Goal: Task Accomplishment & Management: Complete application form

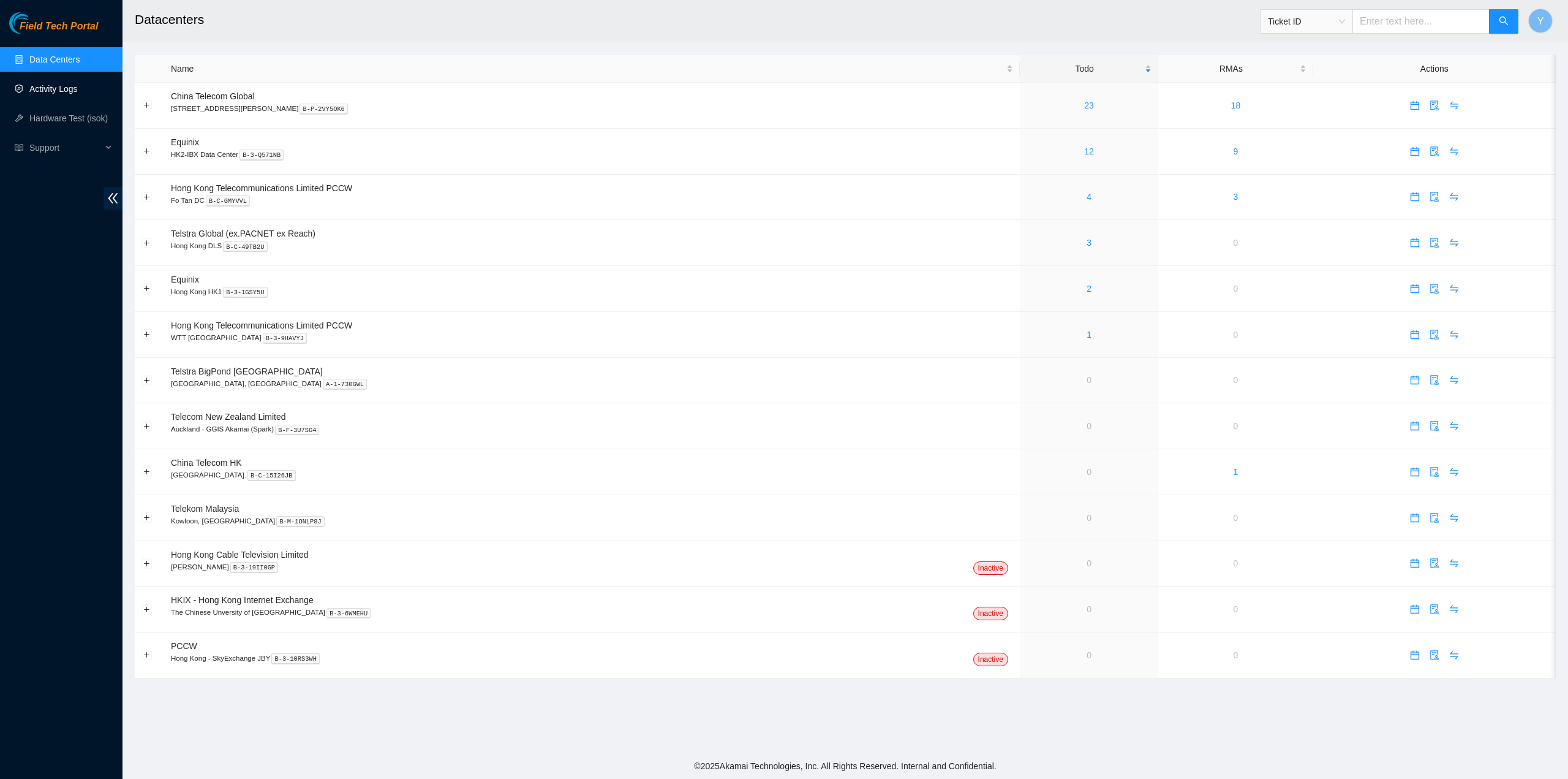
click at [77, 84] on link "Activity Logs" at bounding box center [54, 89] width 49 height 10
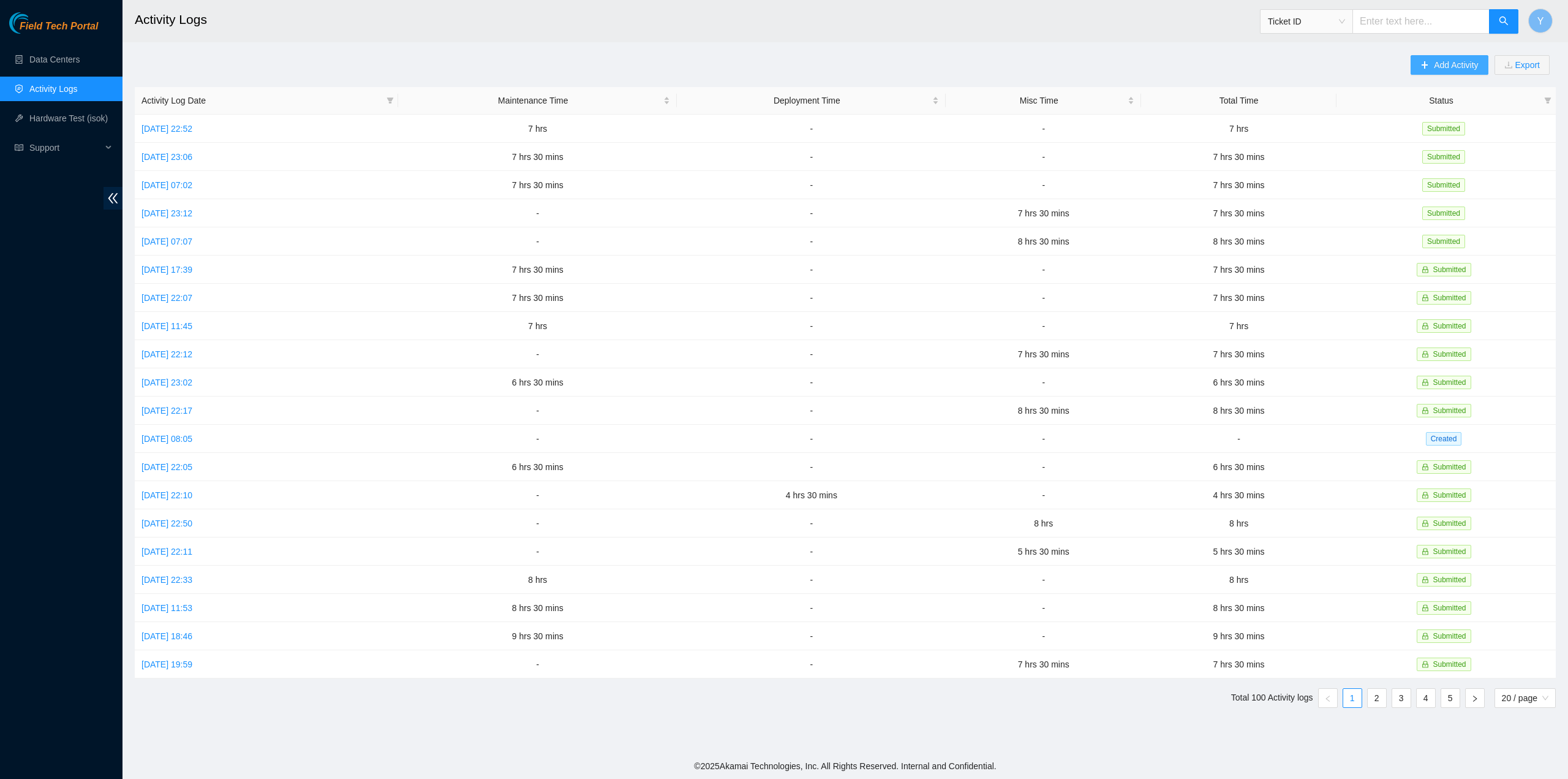
click at [1449, 60] on span "Add Activity" at bounding box center [1456, 65] width 44 height 14
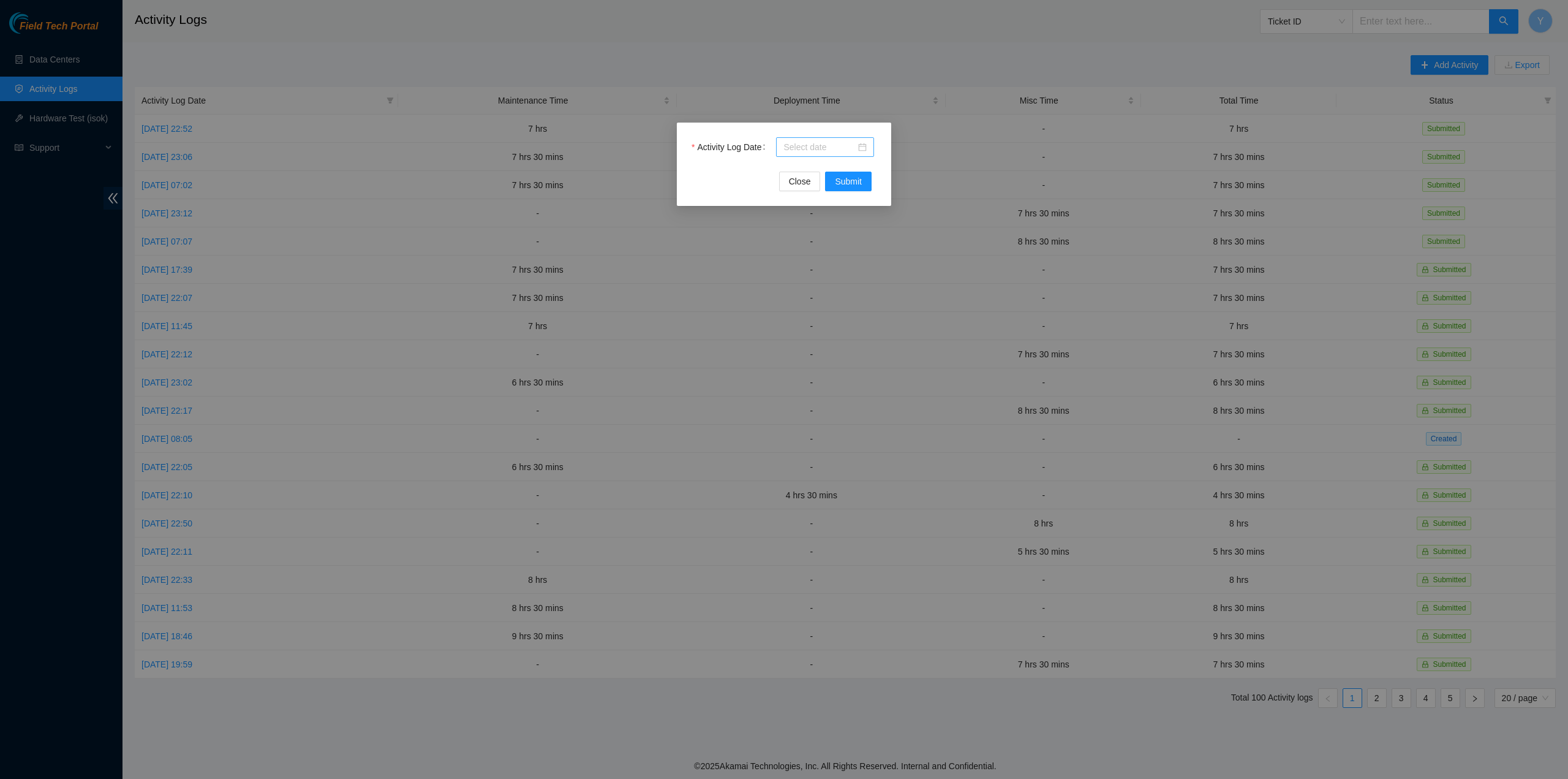
click at [830, 153] on input "Activity Log Date" at bounding box center [819, 147] width 72 height 14
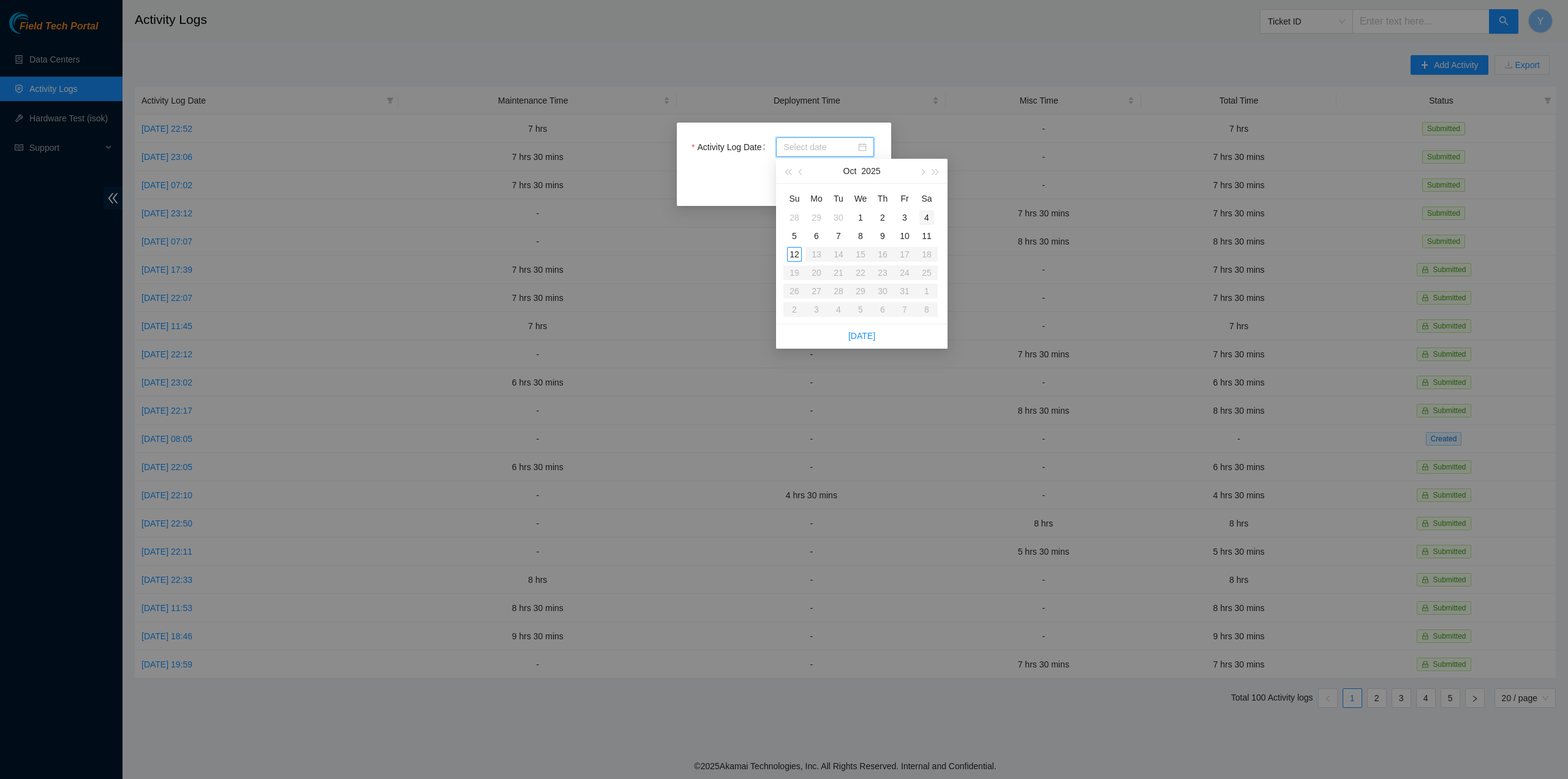
type input "[DATE]"
click at [930, 237] on div "11" at bounding box center [926, 235] width 14 height 14
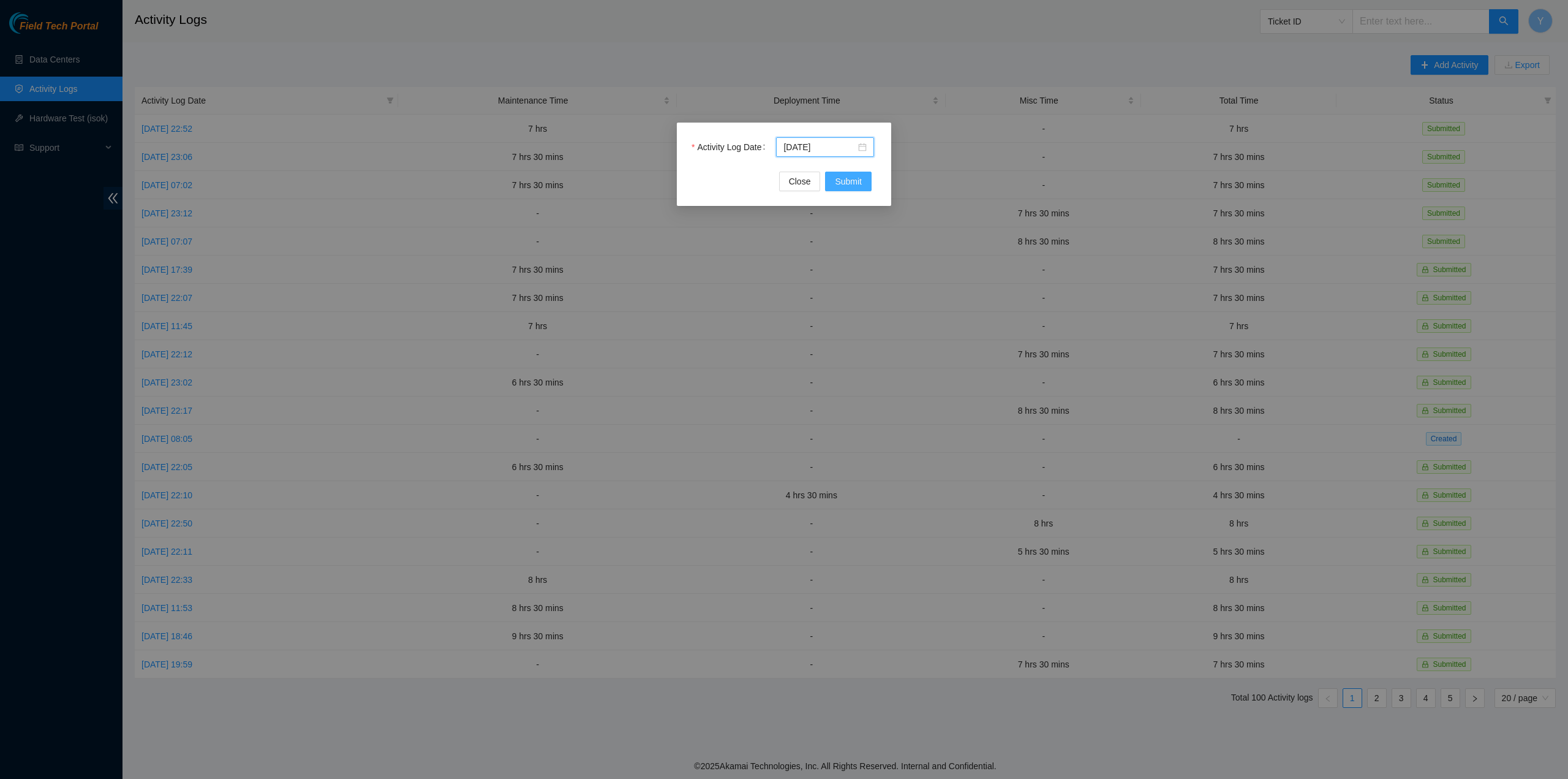
click at [841, 191] on button "Submit" at bounding box center [848, 181] width 46 height 20
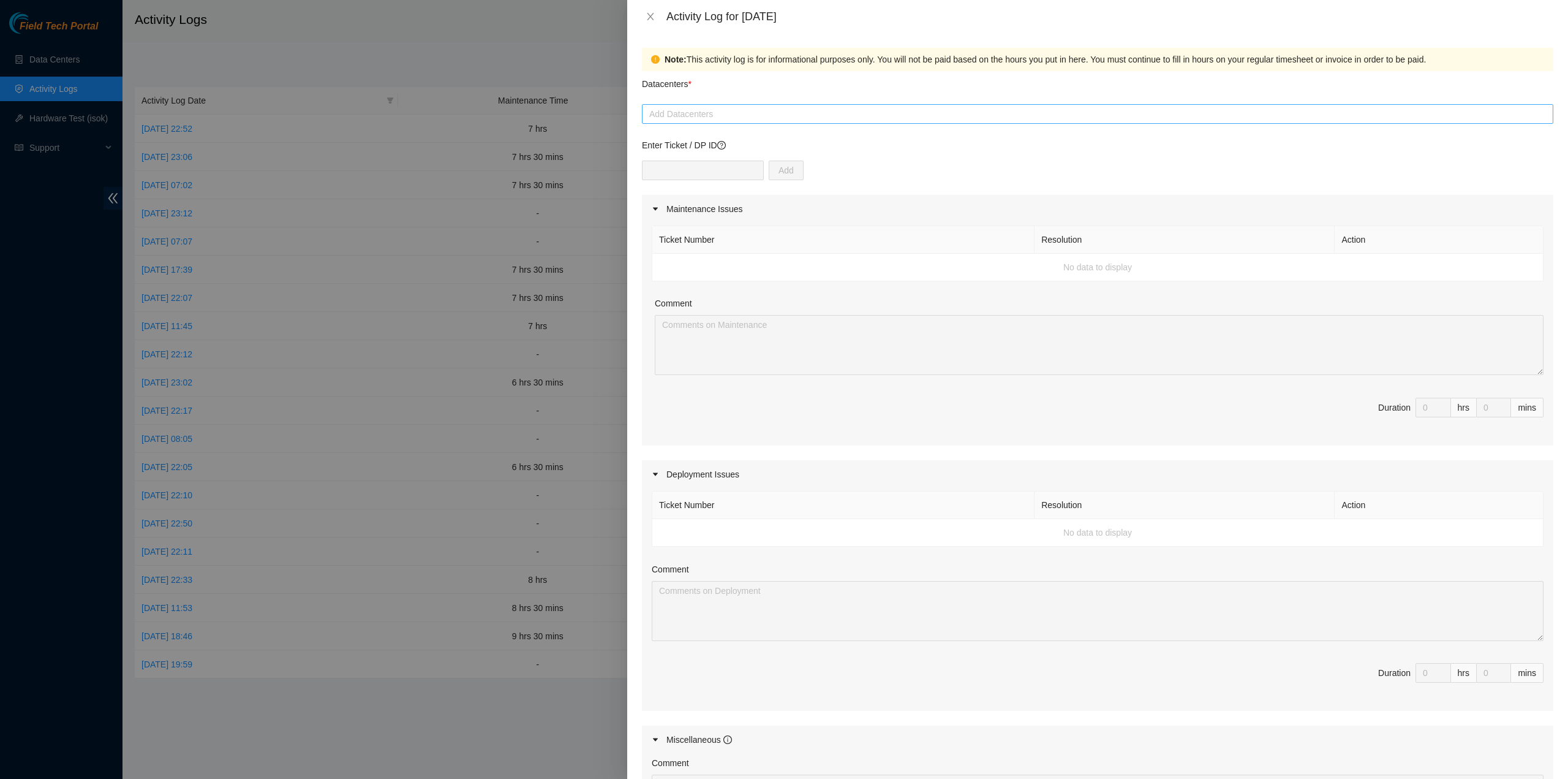
click at [738, 121] on div "Add Datacenters" at bounding box center [1097, 114] width 912 height 20
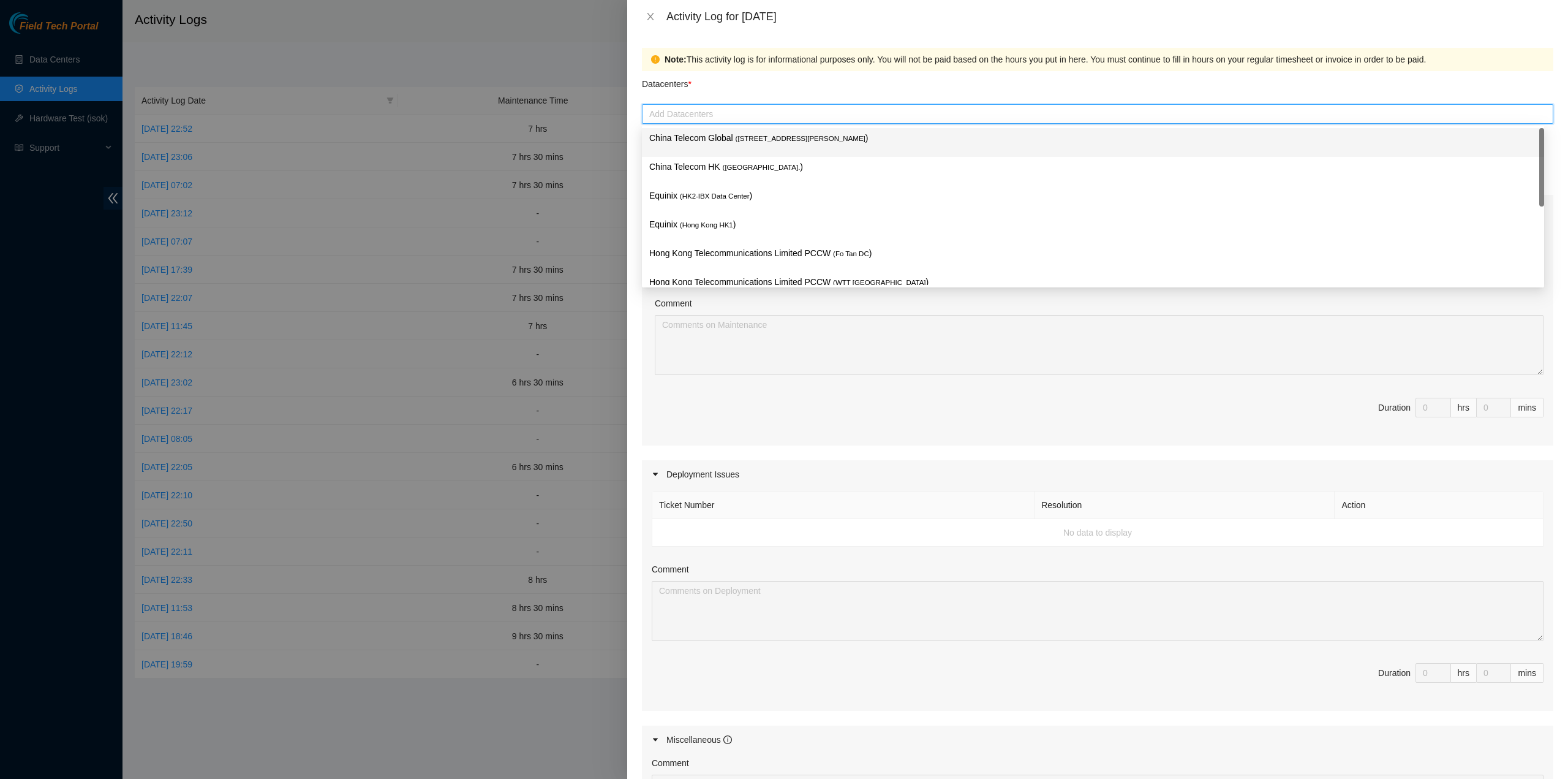
drag, startPoint x: 735, startPoint y: 144, endPoint x: 733, endPoint y: 153, distance: 9.2
click at [736, 144] on p "China Telecom Global ( [STREET_ADDRESS][PERSON_NAME] )" at bounding box center [1092, 138] width 887 height 14
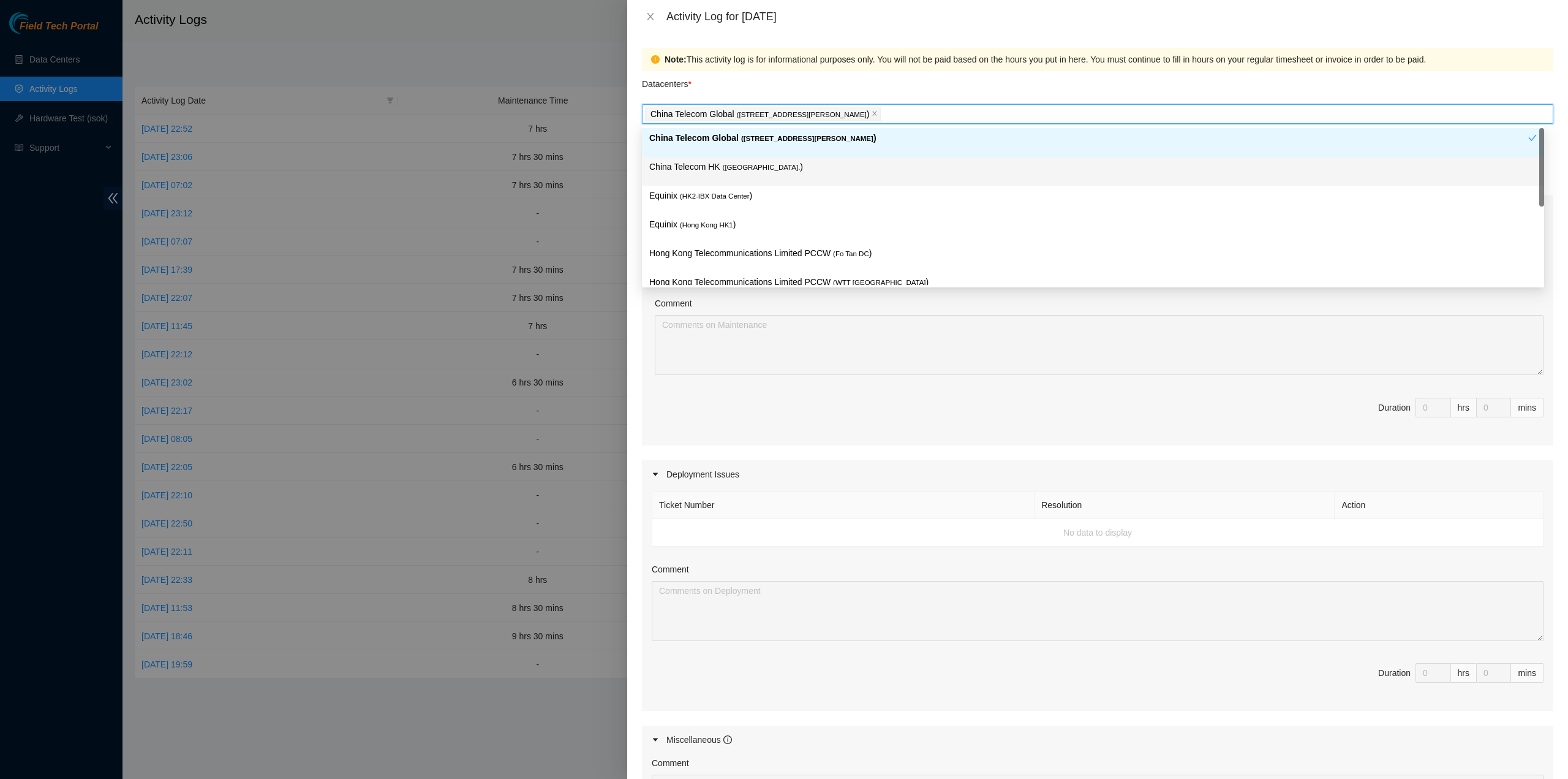
click at [723, 163] on span "( [GEOGRAPHIC_DATA]." at bounding box center [761, 167] width 77 height 8
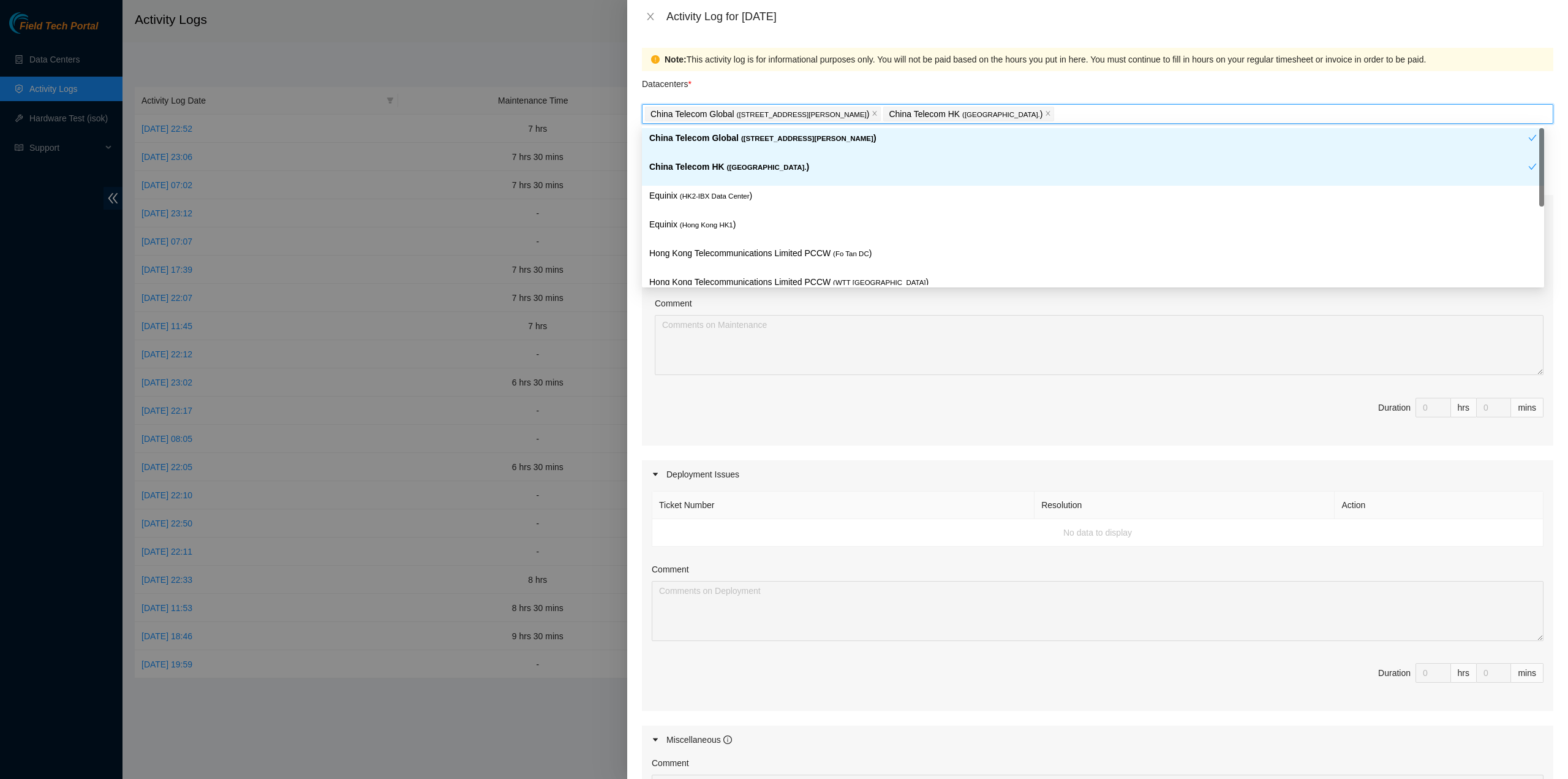
click at [716, 186] on div "Equinix ( HK2-IBX Data Center )" at bounding box center [1093, 200] width 902 height 29
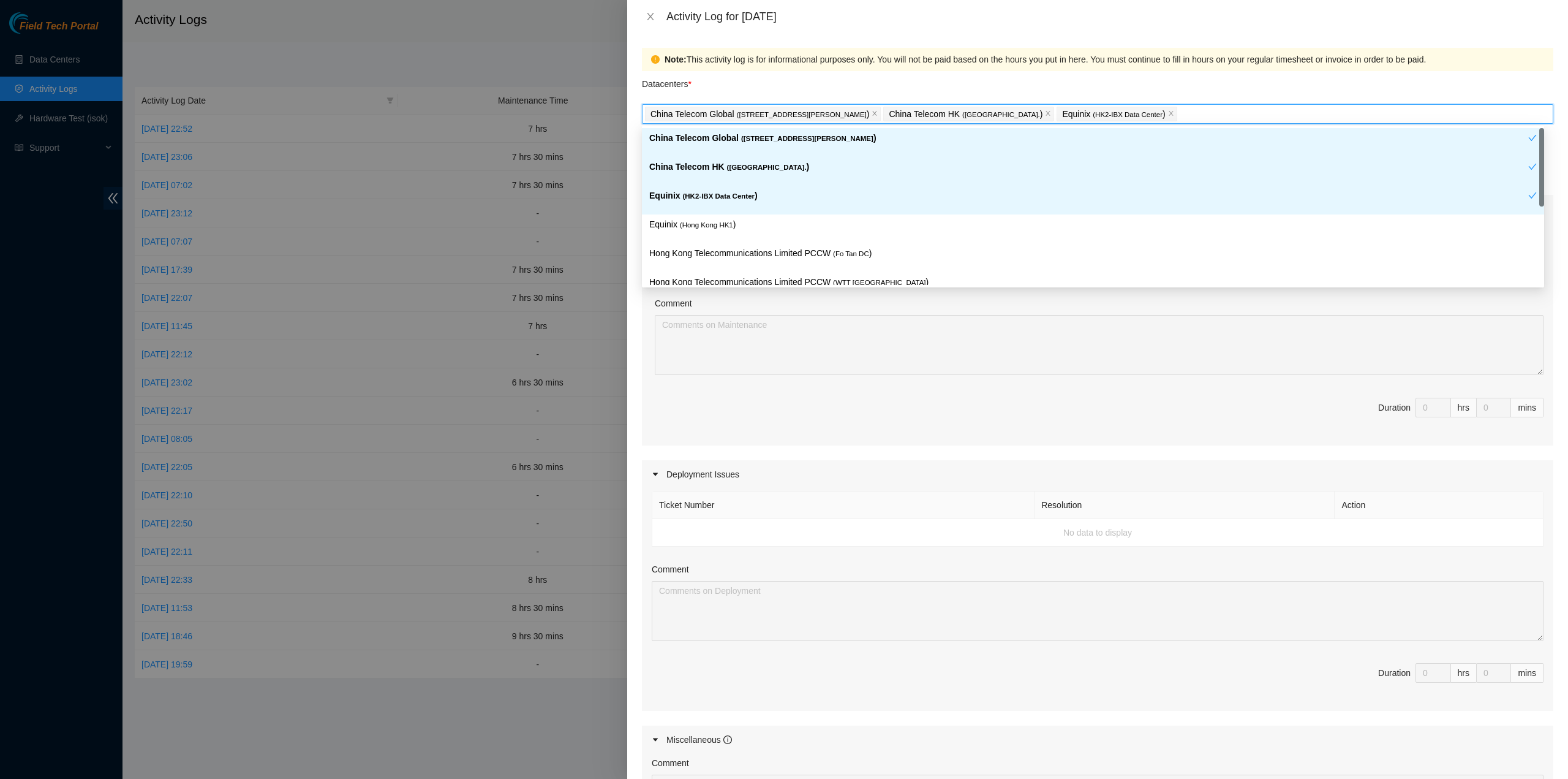
click at [713, 210] on div "Equinix ( HK2-IBX Data Center )" at bounding box center [1088, 200] width 879 height 23
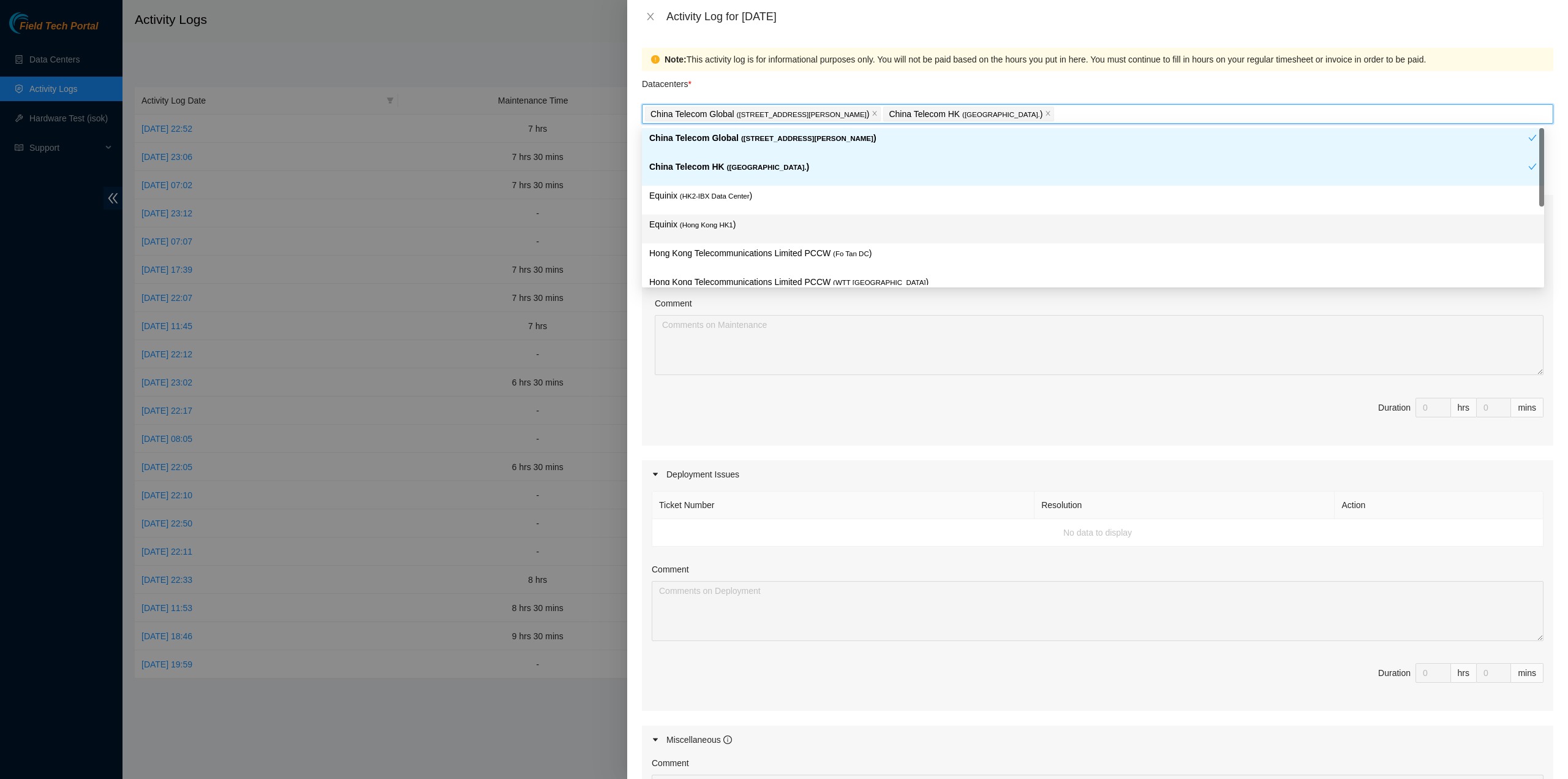
click at [716, 231] on div "Equinix ( [GEOGRAPHIC_DATA] HK1 )" at bounding box center [1092, 229] width 887 height 23
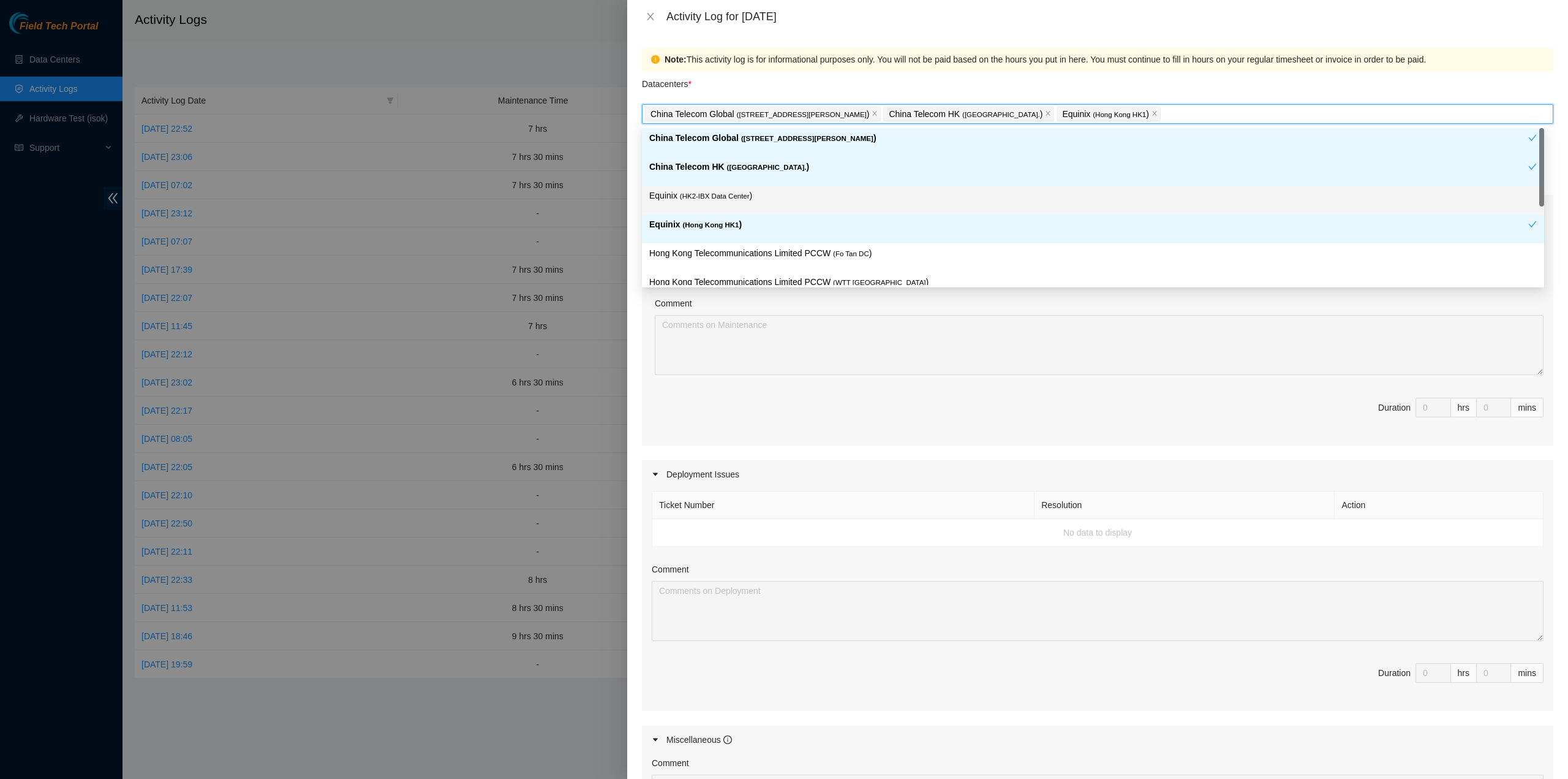
click at [716, 211] on div "Equinix ( HK2-IBX Data Center )" at bounding box center [1093, 200] width 902 height 29
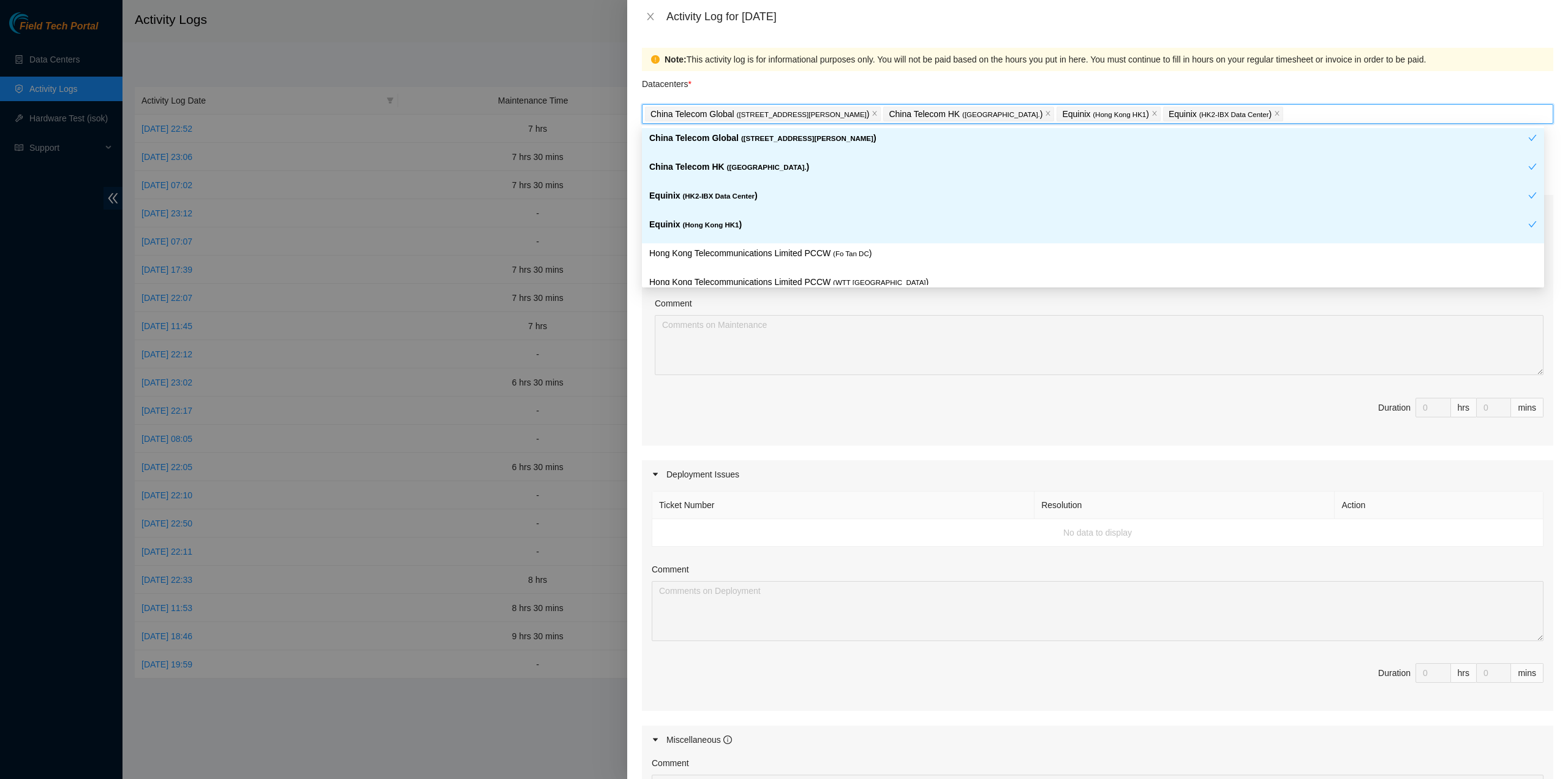
click at [715, 201] on p "Equinix ( HK2-IBX Data Center )" at bounding box center [1088, 196] width 879 height 14
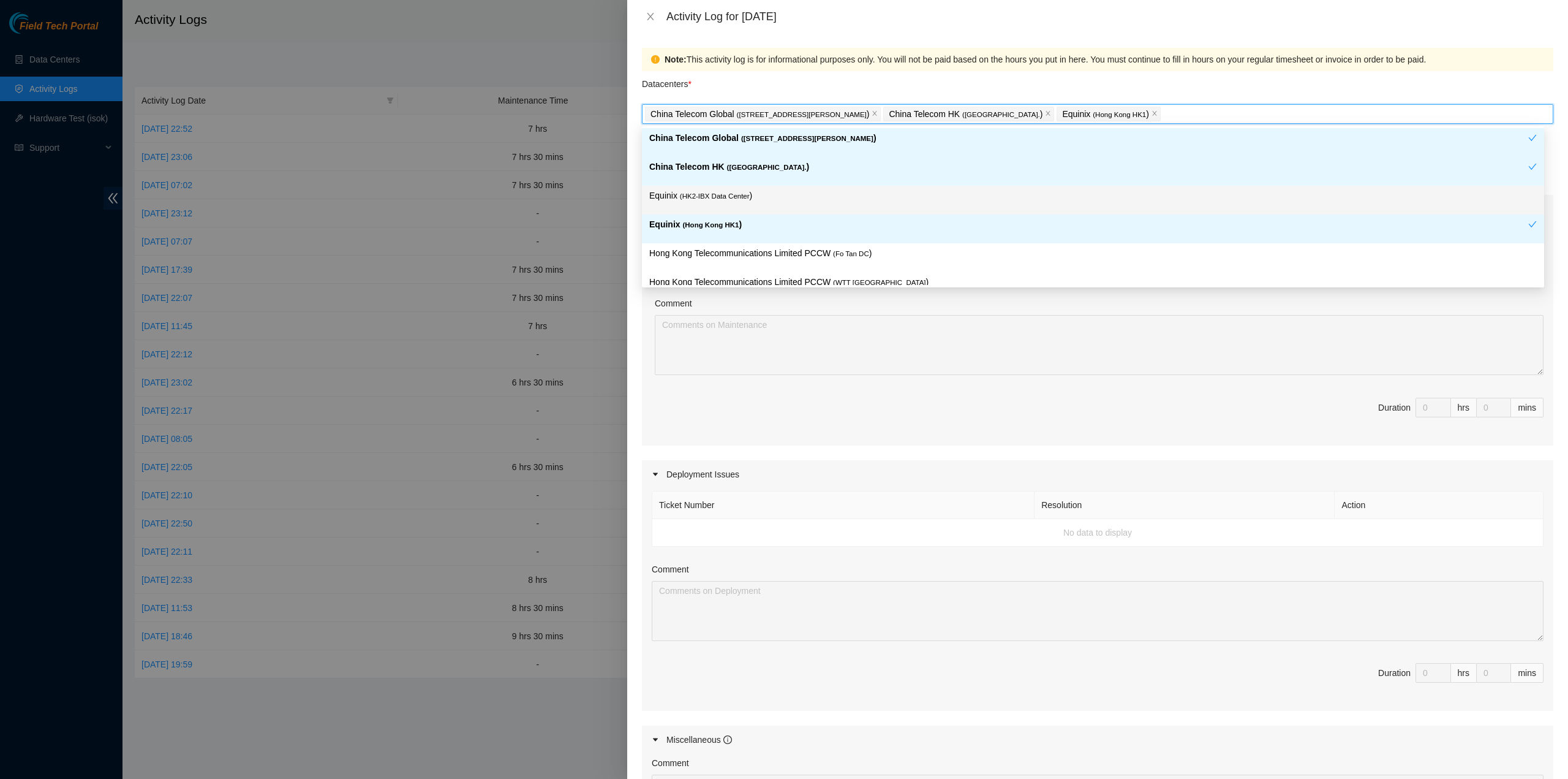
click at [718, 213] on div "Equinix ( HK2-IBX Data Center )" at bounding box center [1093, 200] width 902 height 29
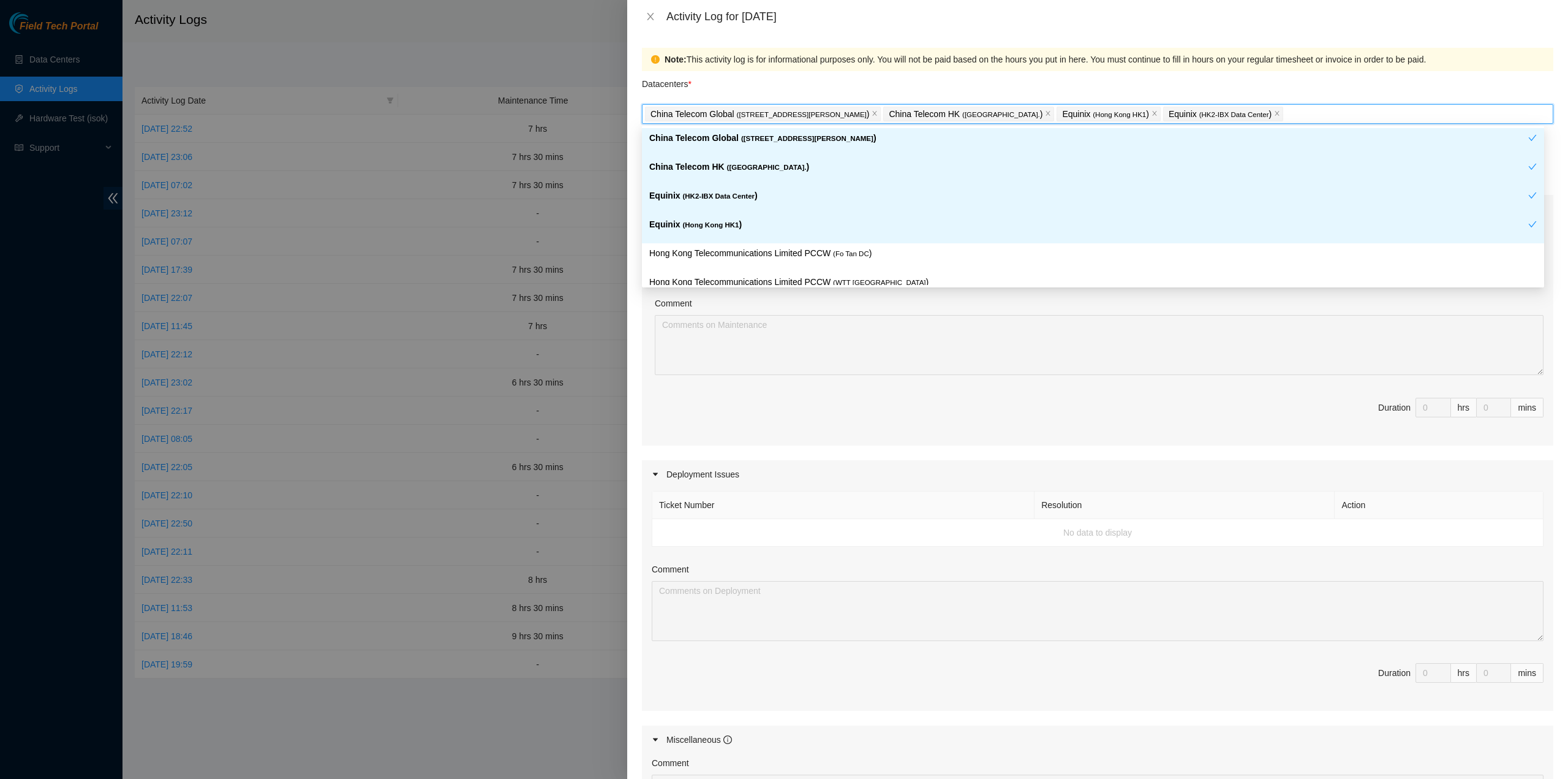
click at [722, 251] on p "Hong Kong Telecommunications Limited PCCW ( Fo Tan DC )" at bounding box center [1092, 253] width 887 height 14
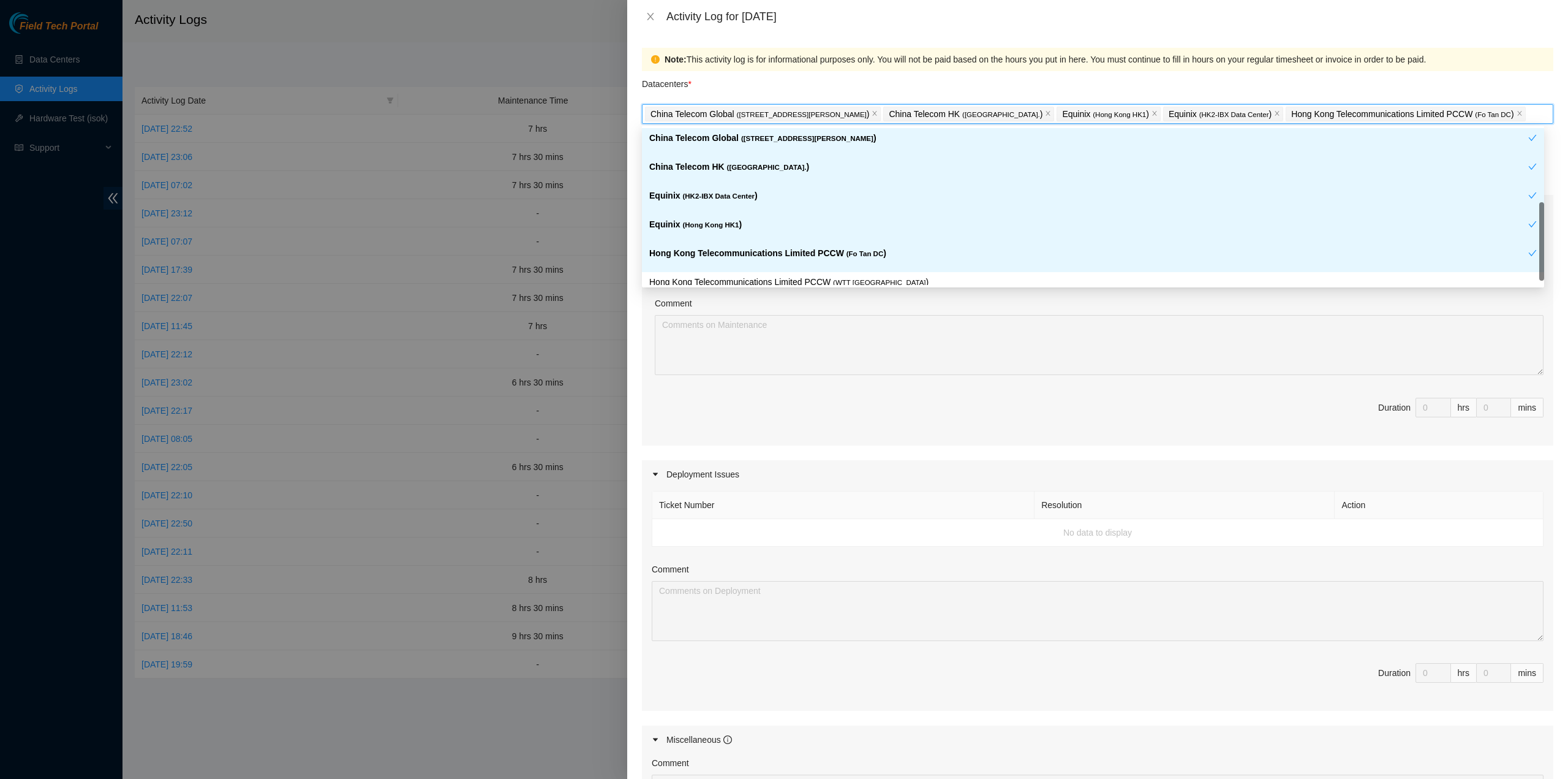
scroll to position [128, 0]
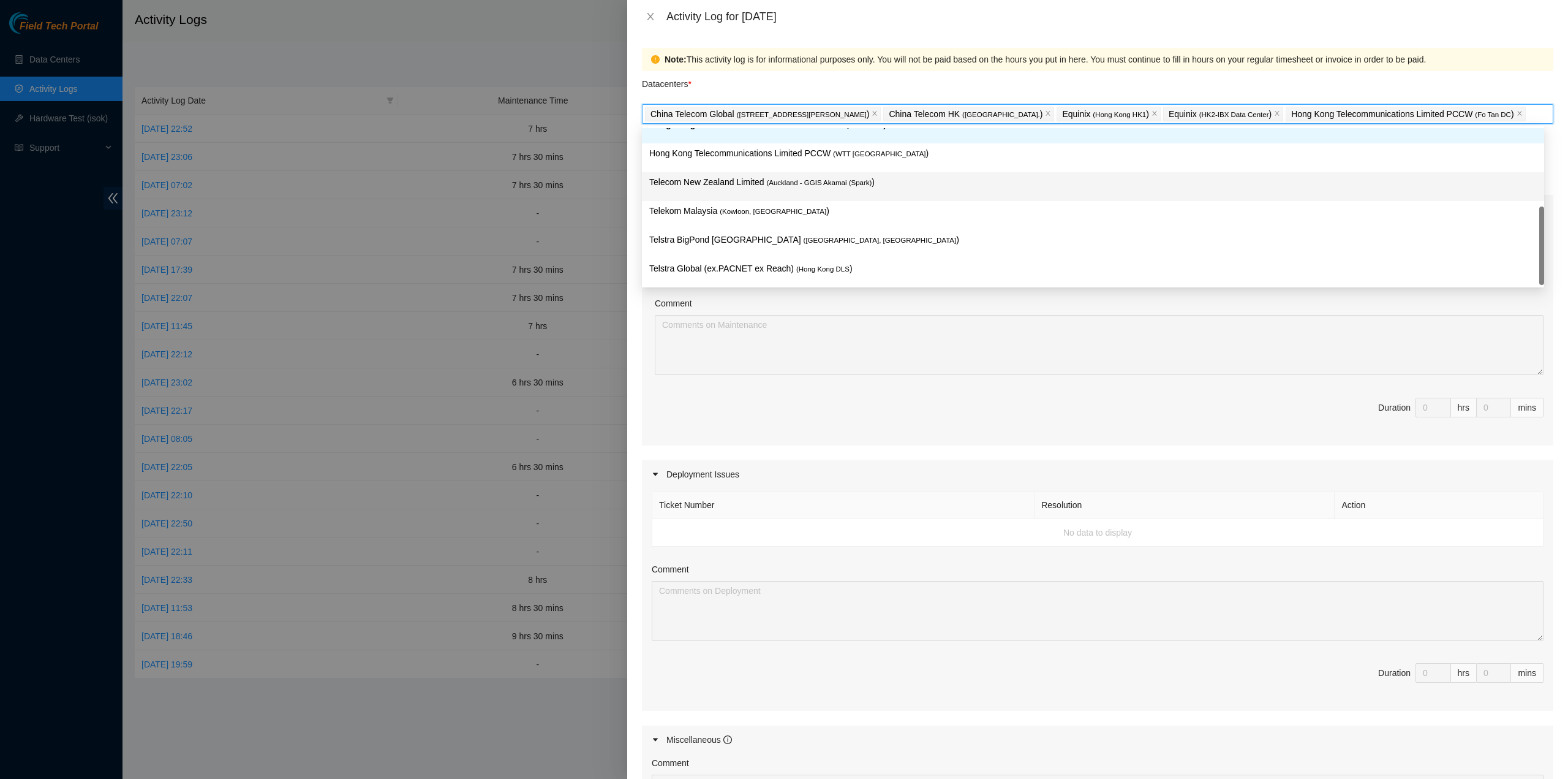
click at [814, 179] on span "( Auckland - GGIS Akamai (Spark)" at bounding box center [819, 183] width 105 height 8
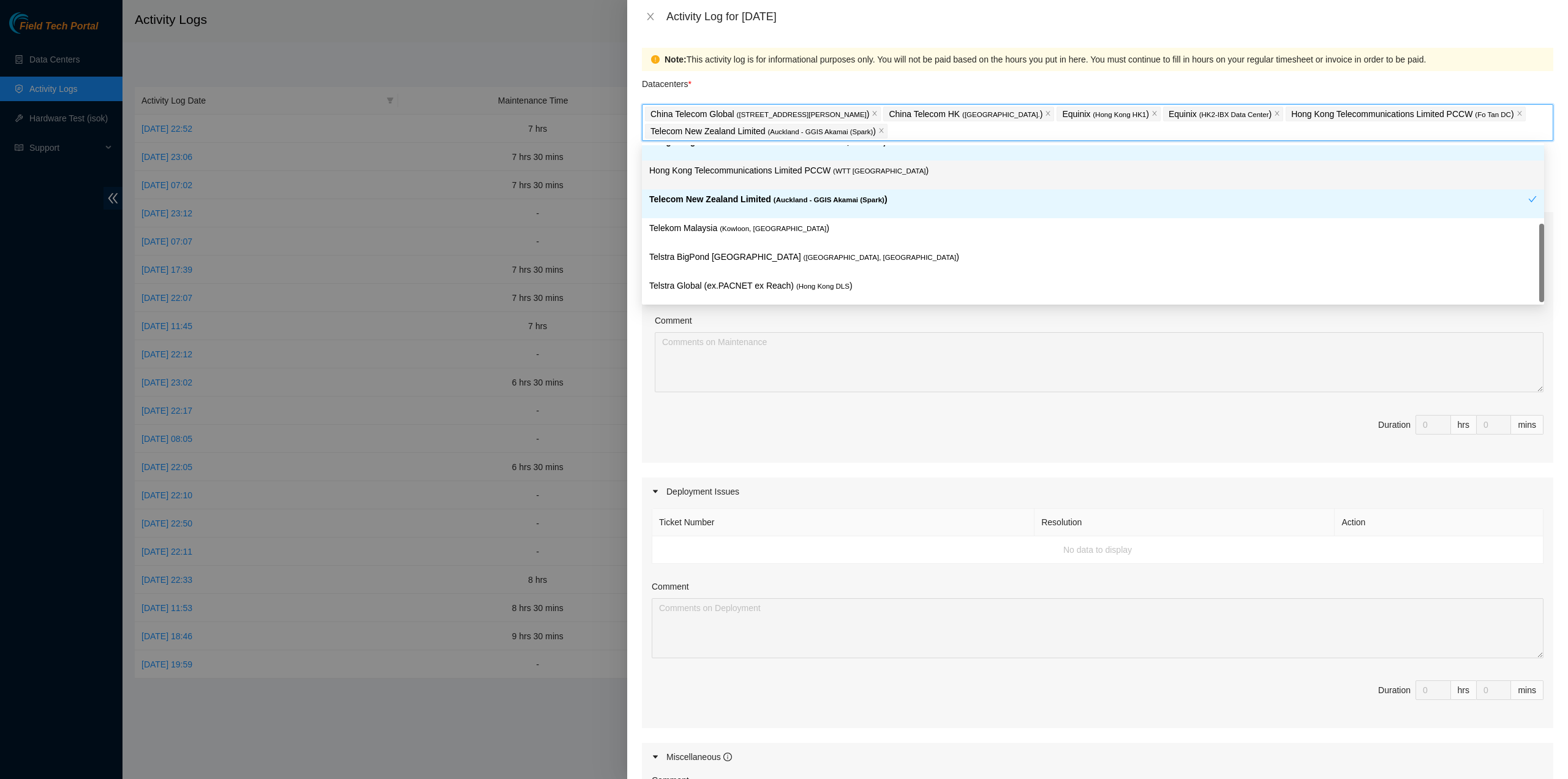
drag, startPoint x: 816, startPoint y: 173, endPoint x: 817, endPoint y: 184, distance: 11.0
click at [817, 173] on p "Hong Kong Telecommunications Limited PCCW ( WTT [GEOGRAPHIC_DATA] )" at bounding box center [1092, 170] width 887 height 14
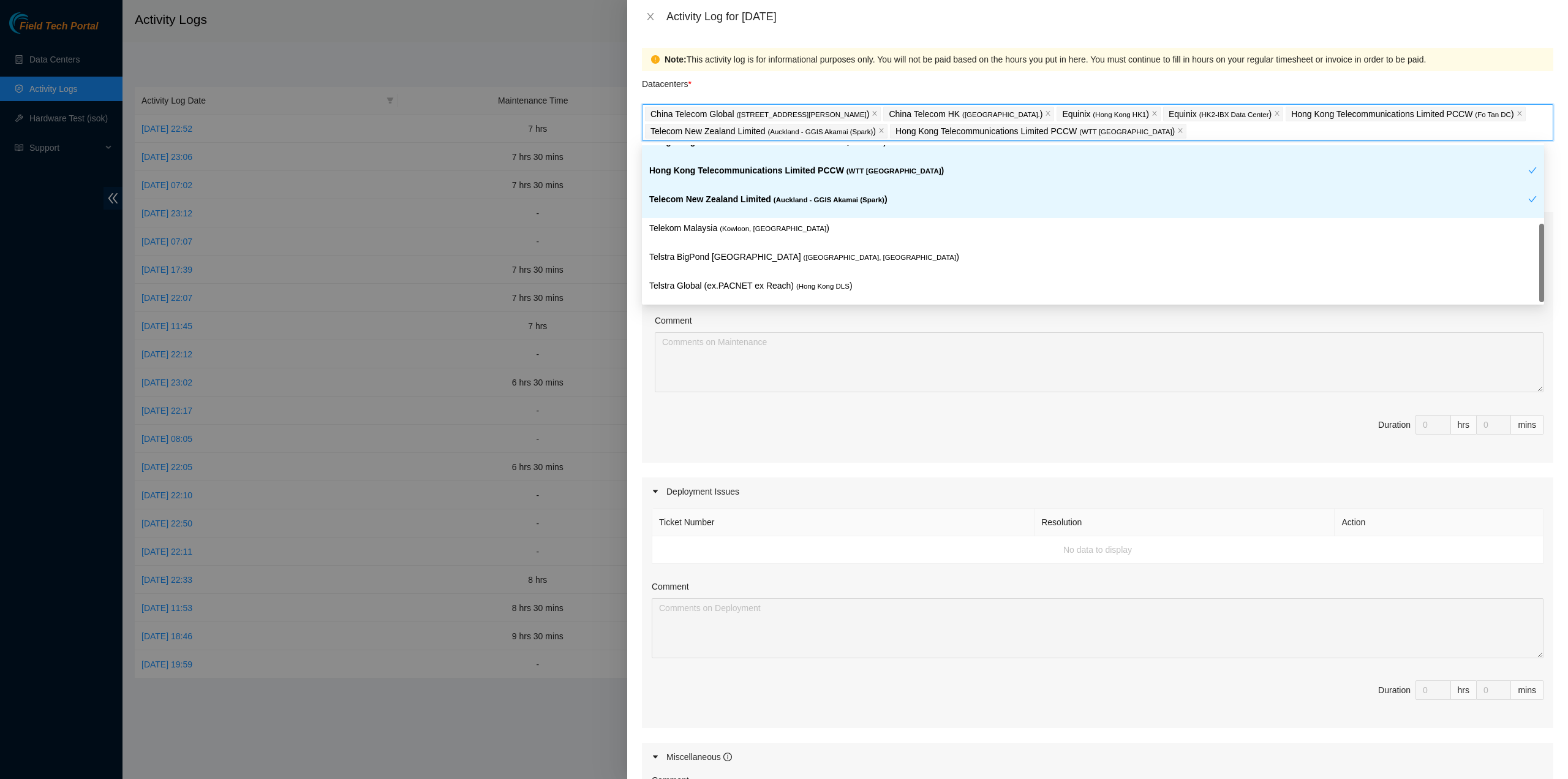
click at [816, 200] on span "( Auckland - GGIS Akamai (Spark)" at bounding box center [829, 200] width 111 height 8
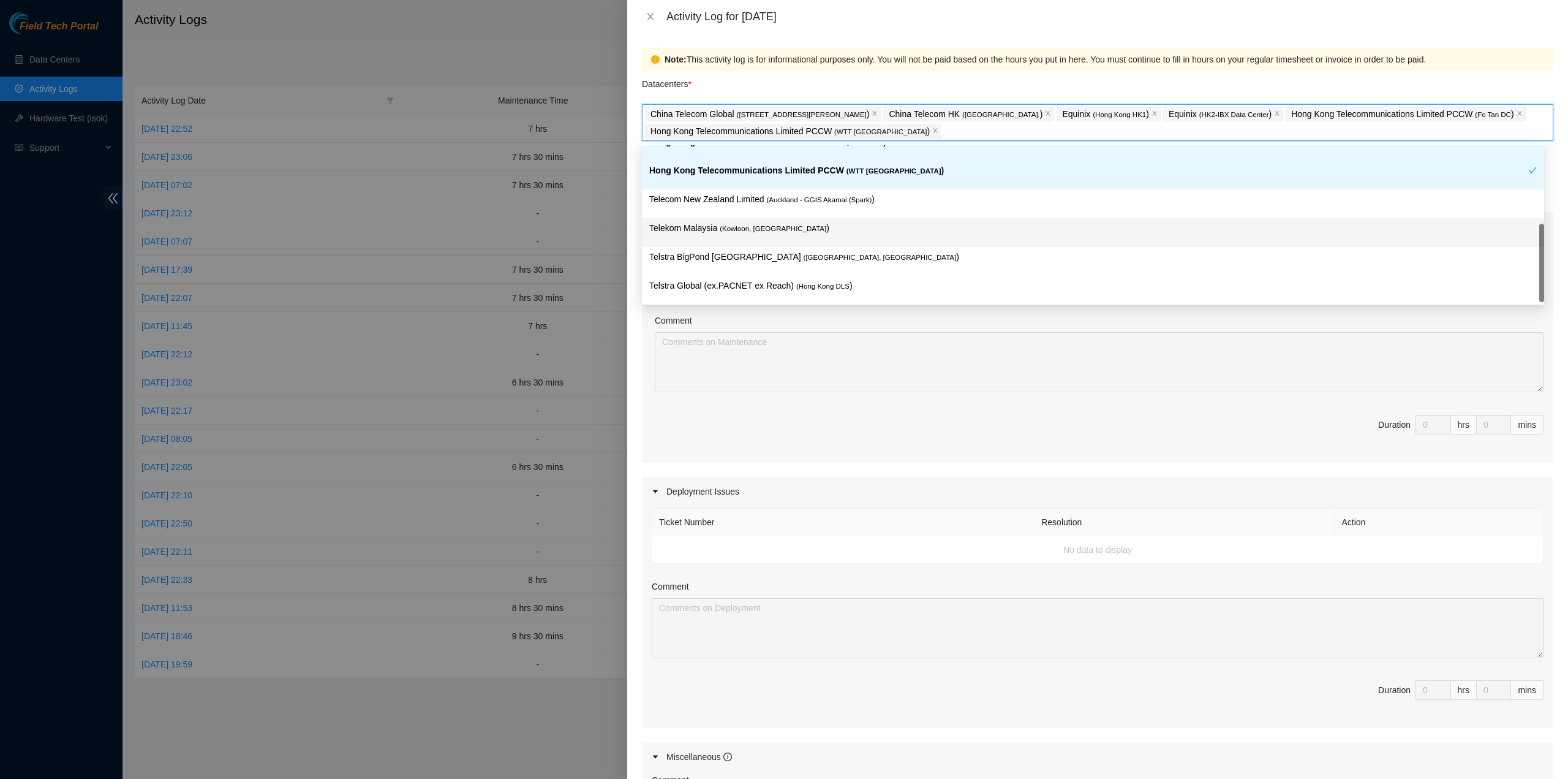
drag, startPoint x: 775, startPoint y: 235, endPoint x: 779, endPoint y: 244, distance: 9.8
click at [776, 235] on div "Telekom Malaysia ( [GEOGRAPHIC_DATA], [GEOGRAPHIC_DATA] )" at bounding box center [1092, 232] width 887 height 23
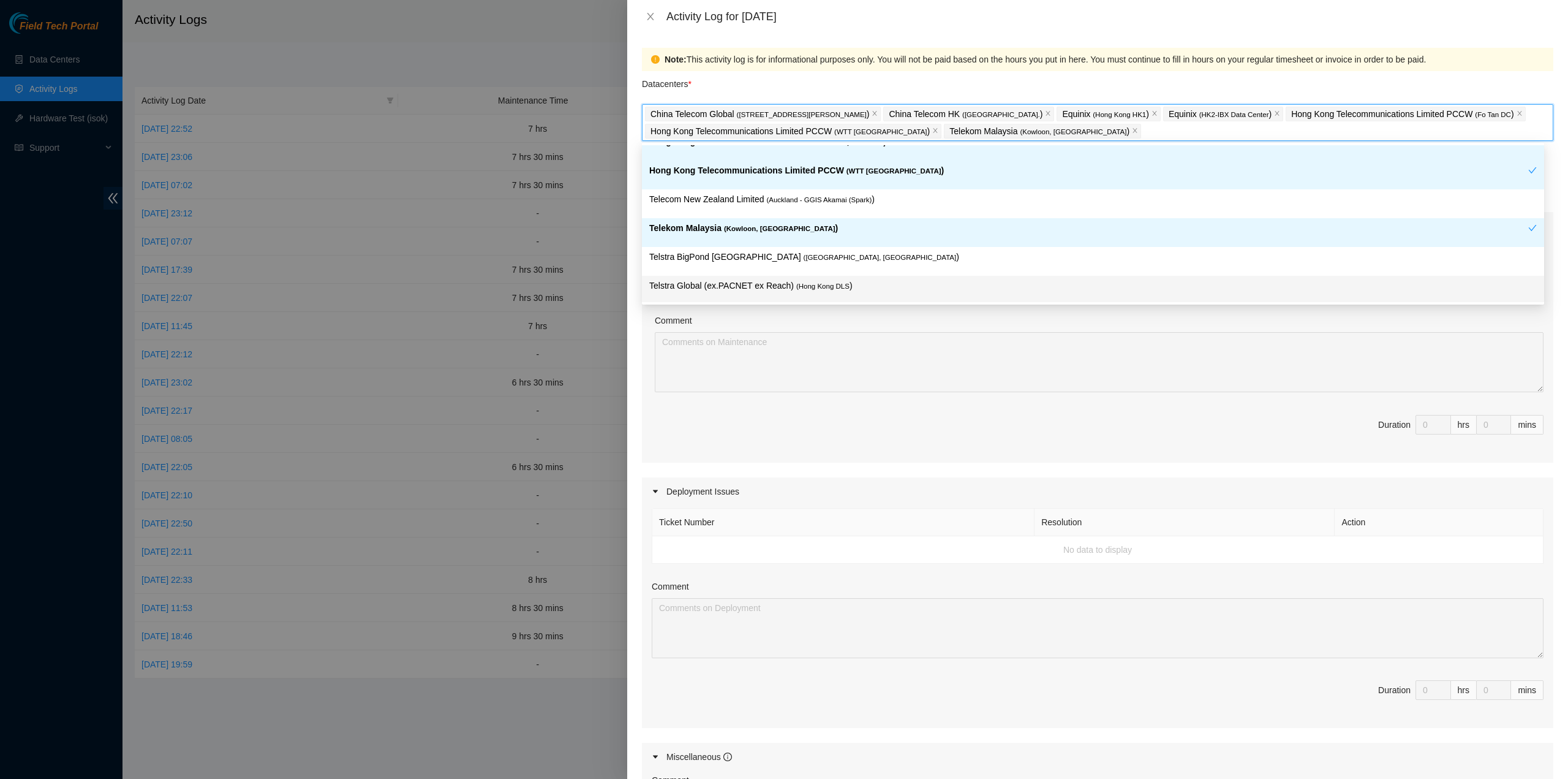
drag, startPoint x: 786, startPoint y: 279, endPoint x: 814, endPoint y: 293, distance: 31.3
click at [786, 281] on p "Telstra Global (ex.PACNET ex Reach) ( [GEOGRAPHIC_DATA] DLS )" at bounding box center [1092, 285] width 887 height 14
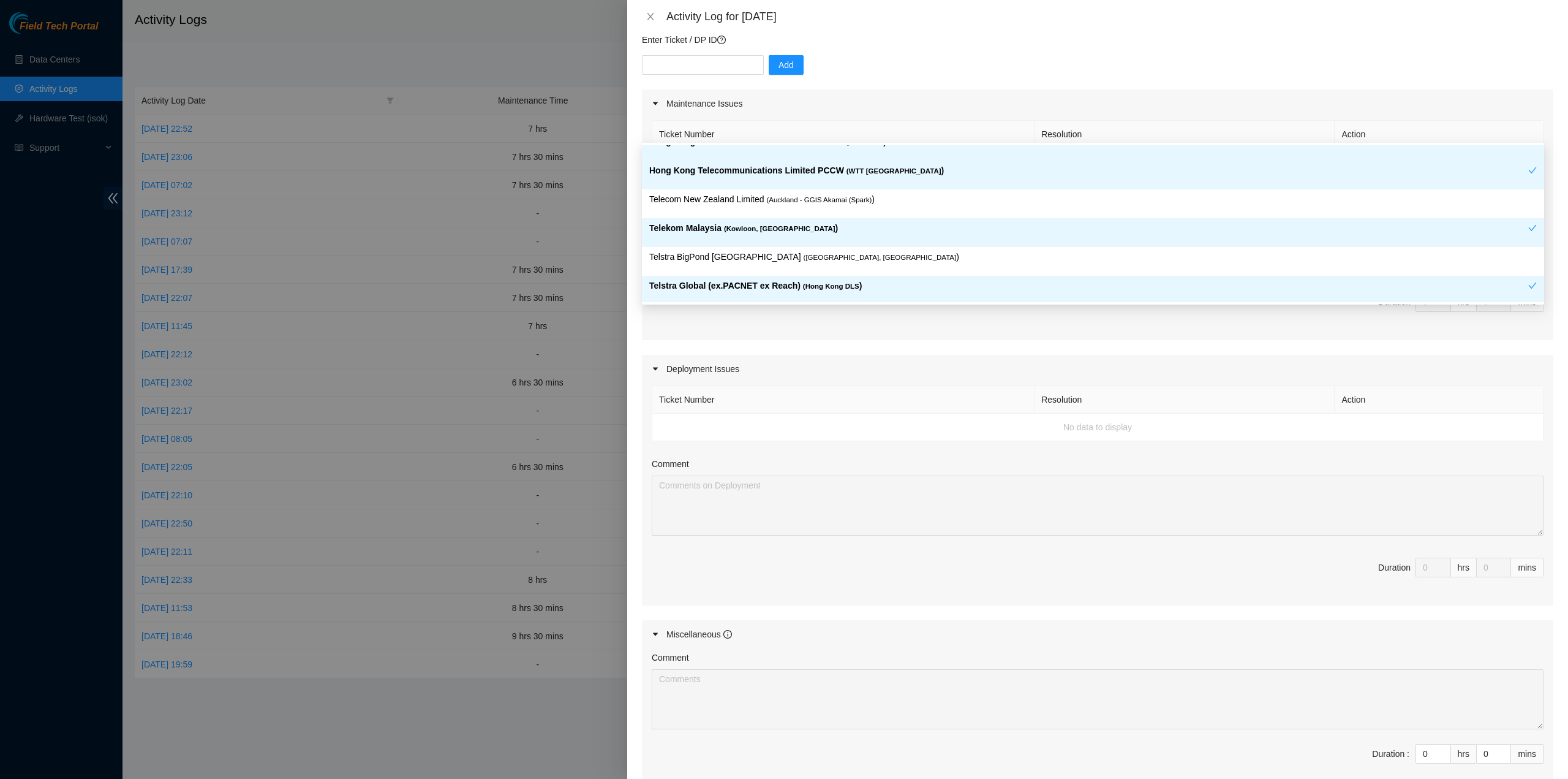
click at [863, 355] on div "Deployment Issues" at bounding box center [1097, 368] width 912 height 28
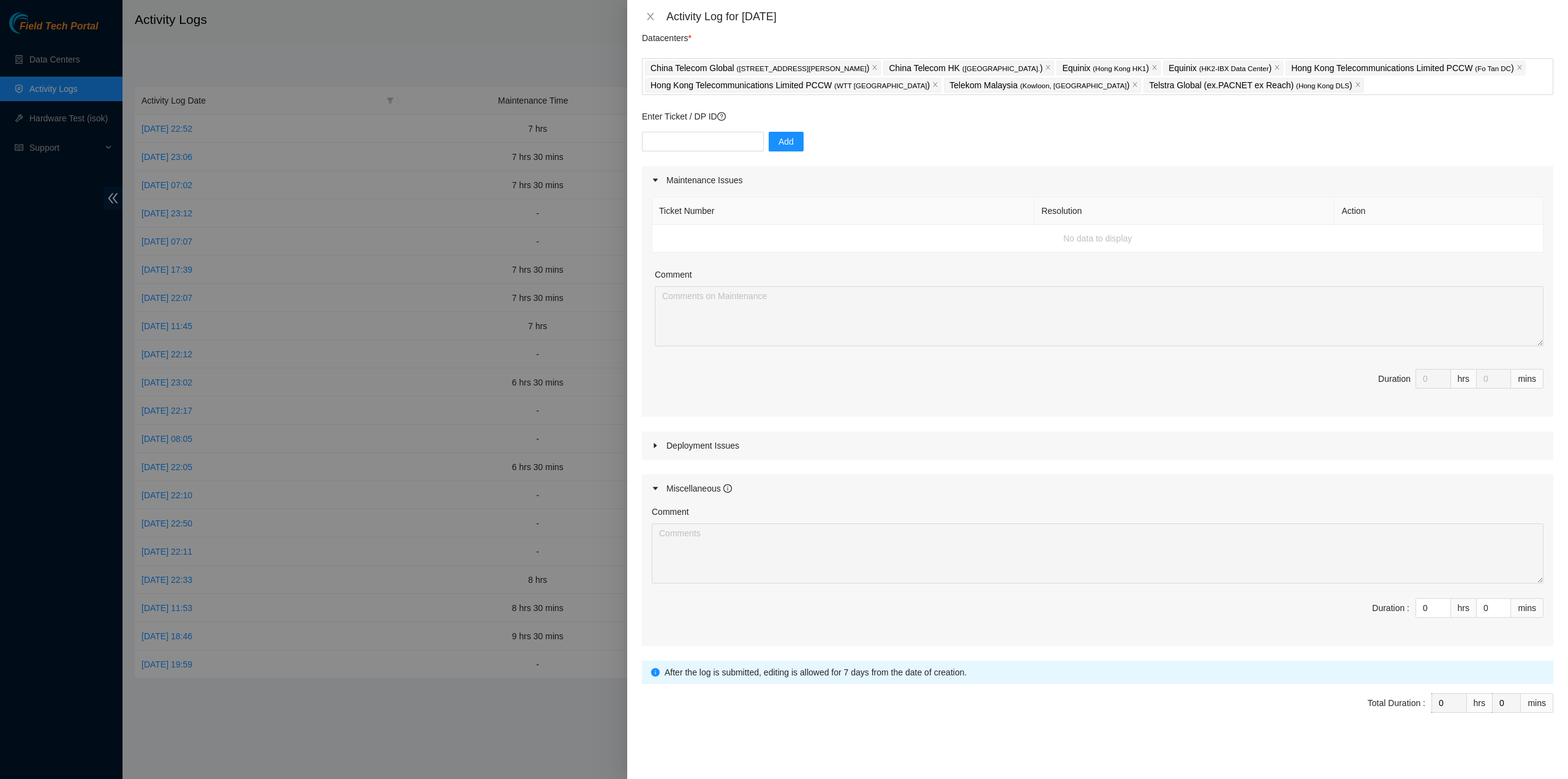
scroll to position [44, 0]
drag, startPoint x: 1418, startPoint y: 607, endPoint x: 1366, endPoint y: 604, distance: 52.1
click at [1381, 604] on span "Duration : 0 hrs 0 mins" at bounding box center [1097, 617] width 892 height 34
type input "6"
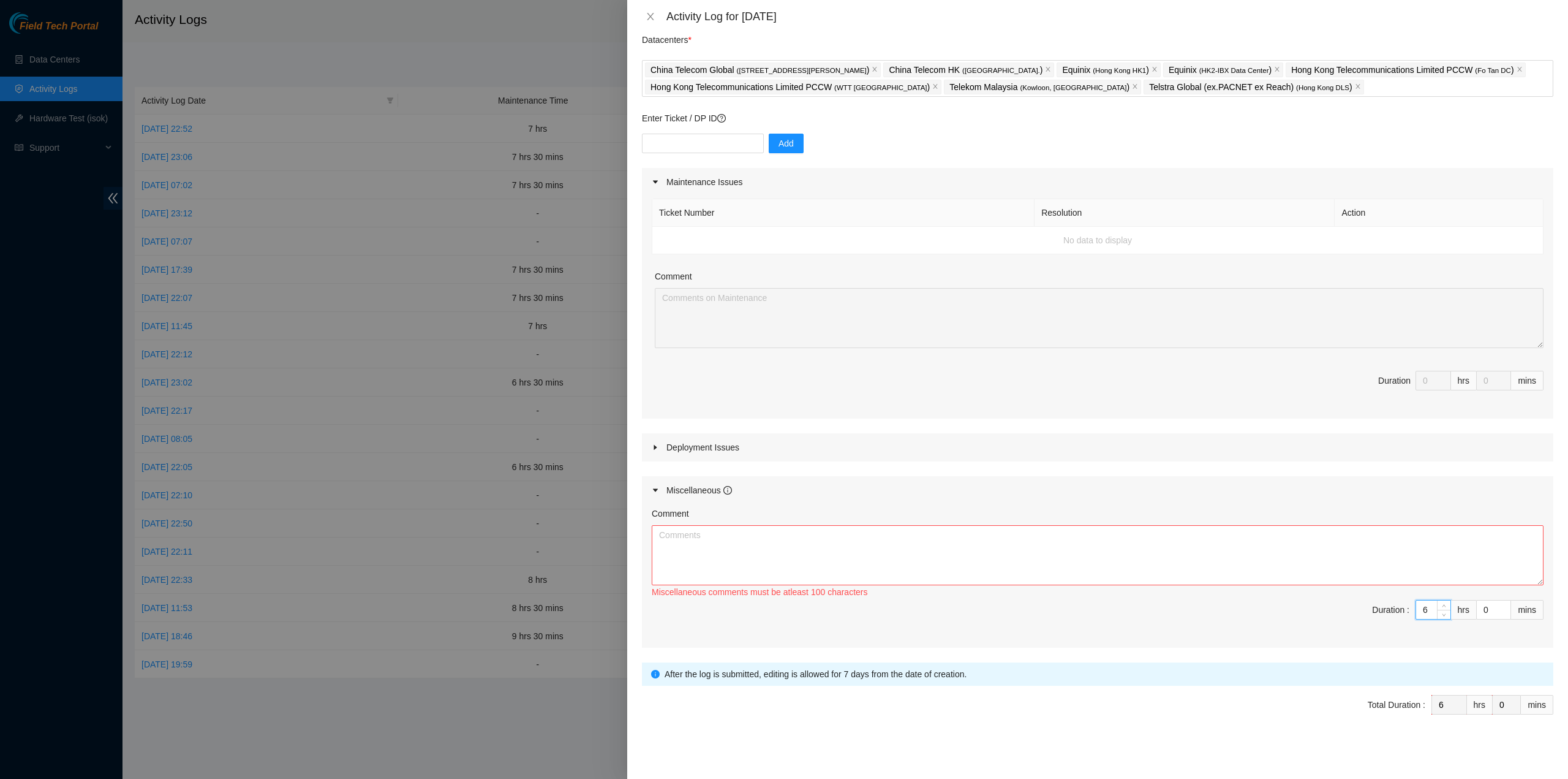
type input "6"
type input "3"
type input "30"
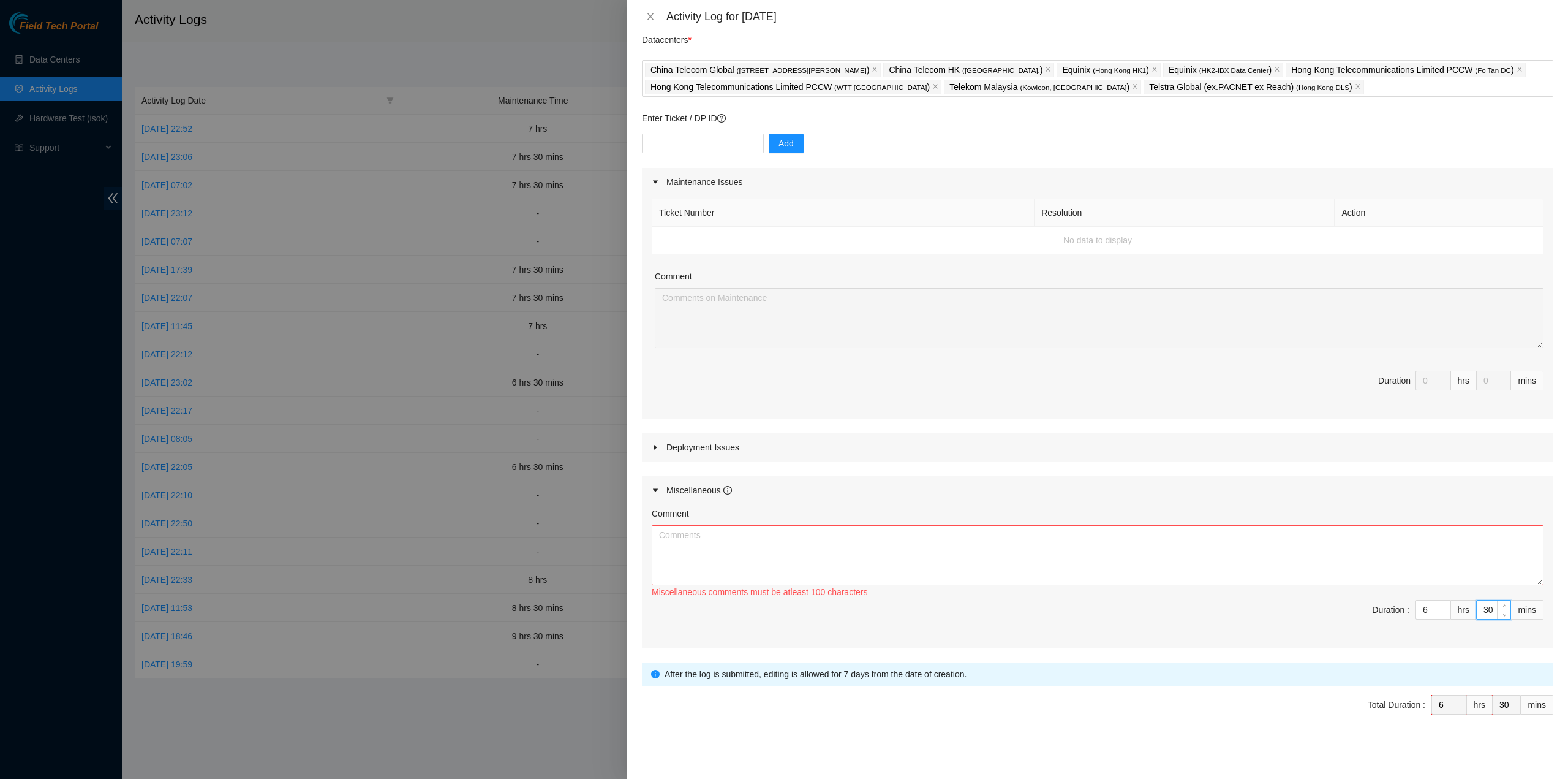
type input "30"
click at [864, 566] on textarea "Comment" at bounding box center [1097, 555] width 892 height 60
paste textarea "Comment Comment Comment Comment Comment Comment Comment Comment .RMA Documentat…"
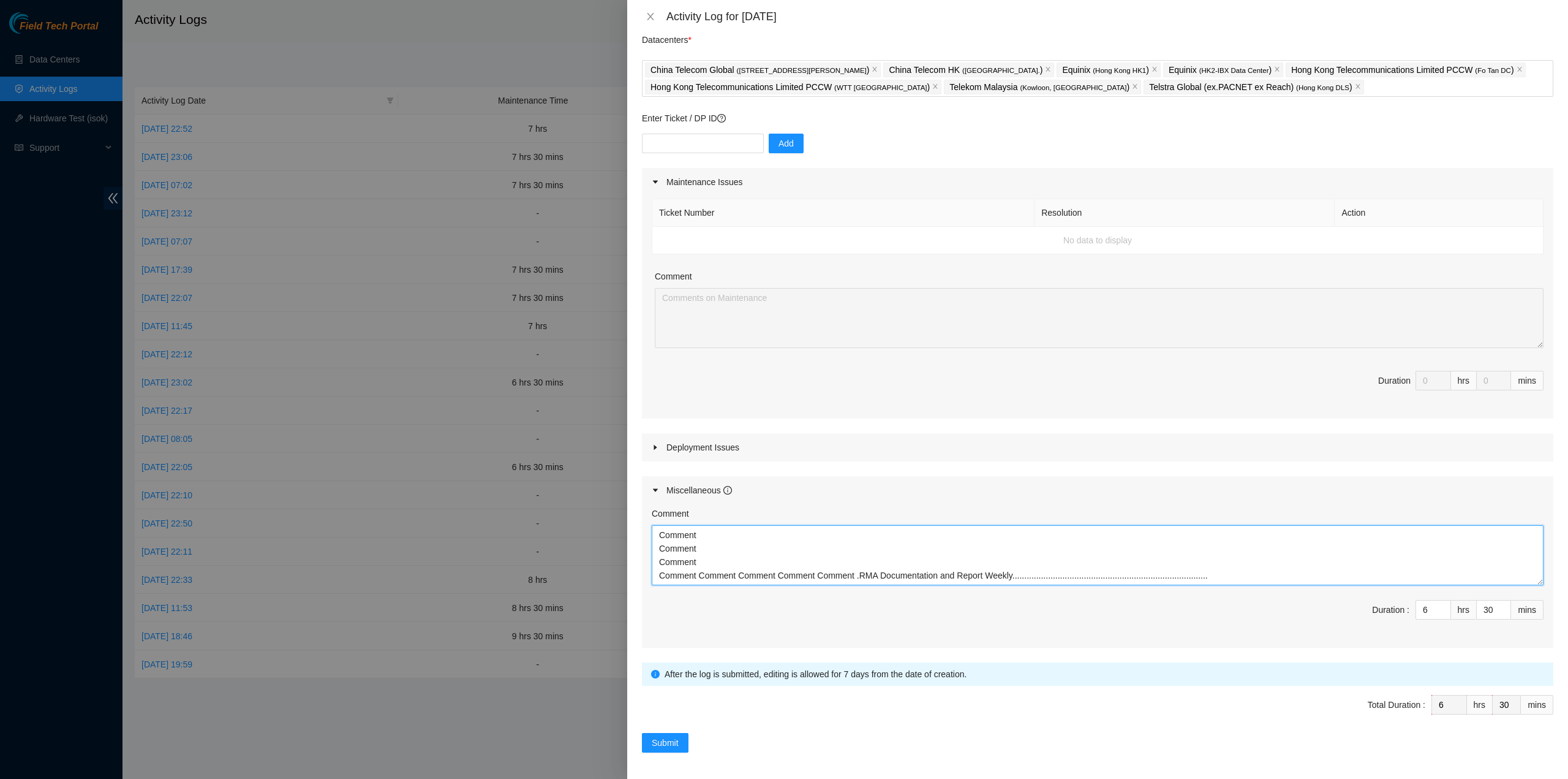
drag, startPoint x: 1011, startPoint y: 572, endPoint x: 1187, endPoint y: 579, distance: 176.1
click at [1189, 579] on textarea "Comment Comment Comment Comment Comment Comment Comment Comment .RMA Documentat…" at bounding box center [1097, 555] width 892 height 60
click at [1235, 578] on textarea "Comment Comment Comment Comment Comment Comment Comment Comment .RMA Documentat…" at bounding box center [1097, 555] width 892 height 60
drag, startPoint x: 952, startPoint y: 560, endPoint x: 630, endPoint y: 512, distance: 325.6
click at [631, 514] on div "Note: This activity log is for informational purposes only. You will not be pai…" at bounding box center [1097, 406] width 941 height 746
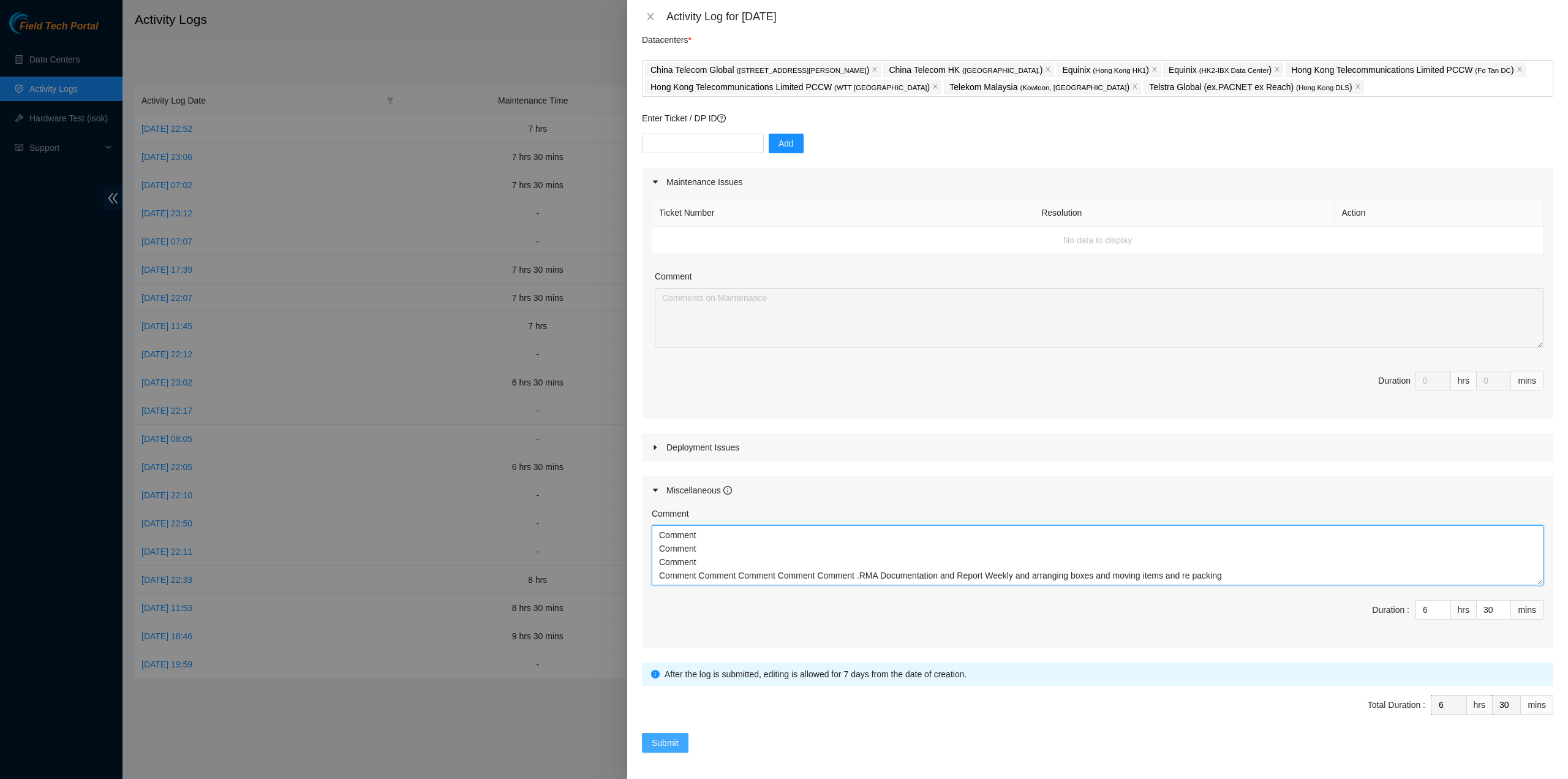
type textarea "Comment Comment Comment Comment Comment Comment Comment Comment .RMA Documentat…"
click at [678, 740] on span "Submit" at bounding box center [666, 743] width 27 height 14
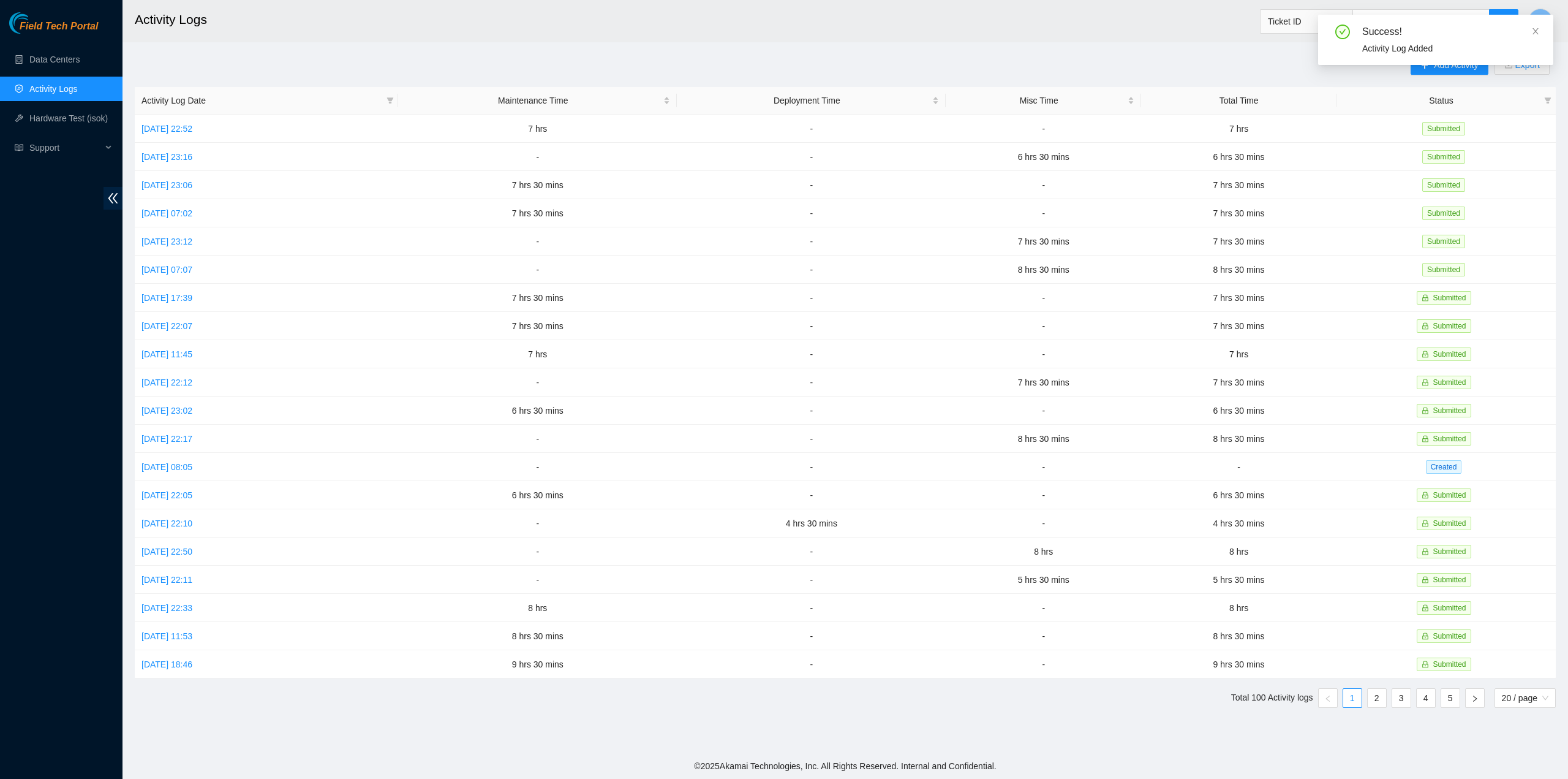
click at [1531, 29] on div "Success!" at bounding box center [1450, 31] width 176 height 14
click at [1533, 31] on icon "close" at bounding box center [1535, 31] width 8 height 8
click at [1072, 45] on main "Activity Logs Ticket ID Y Add Activity Export Activity Log Date Maintenance Tim…" at bounding box center [845, 377] width 1446 height 753
click at [941, 45] on main "Activity Logs Ticket ID Y Add Activity Export Activity Log Date Maintenance Tim…" at bounding box center [845, 377] width 1446 height 753
click at [179, 239] on link "[DATE] 23:12" at bounding box center [166, 241] width 51 height 10
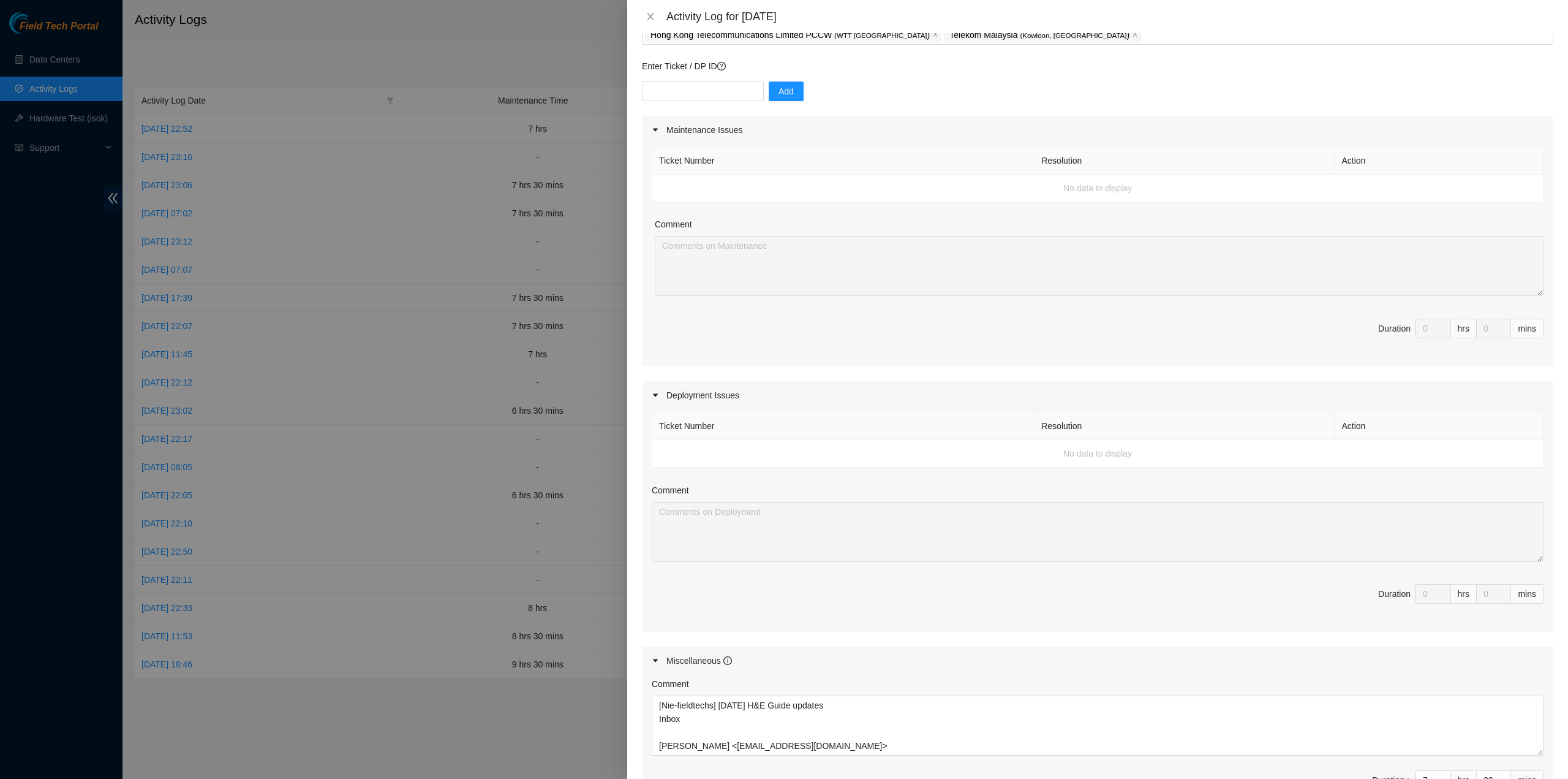
scroll to position [265, 0]
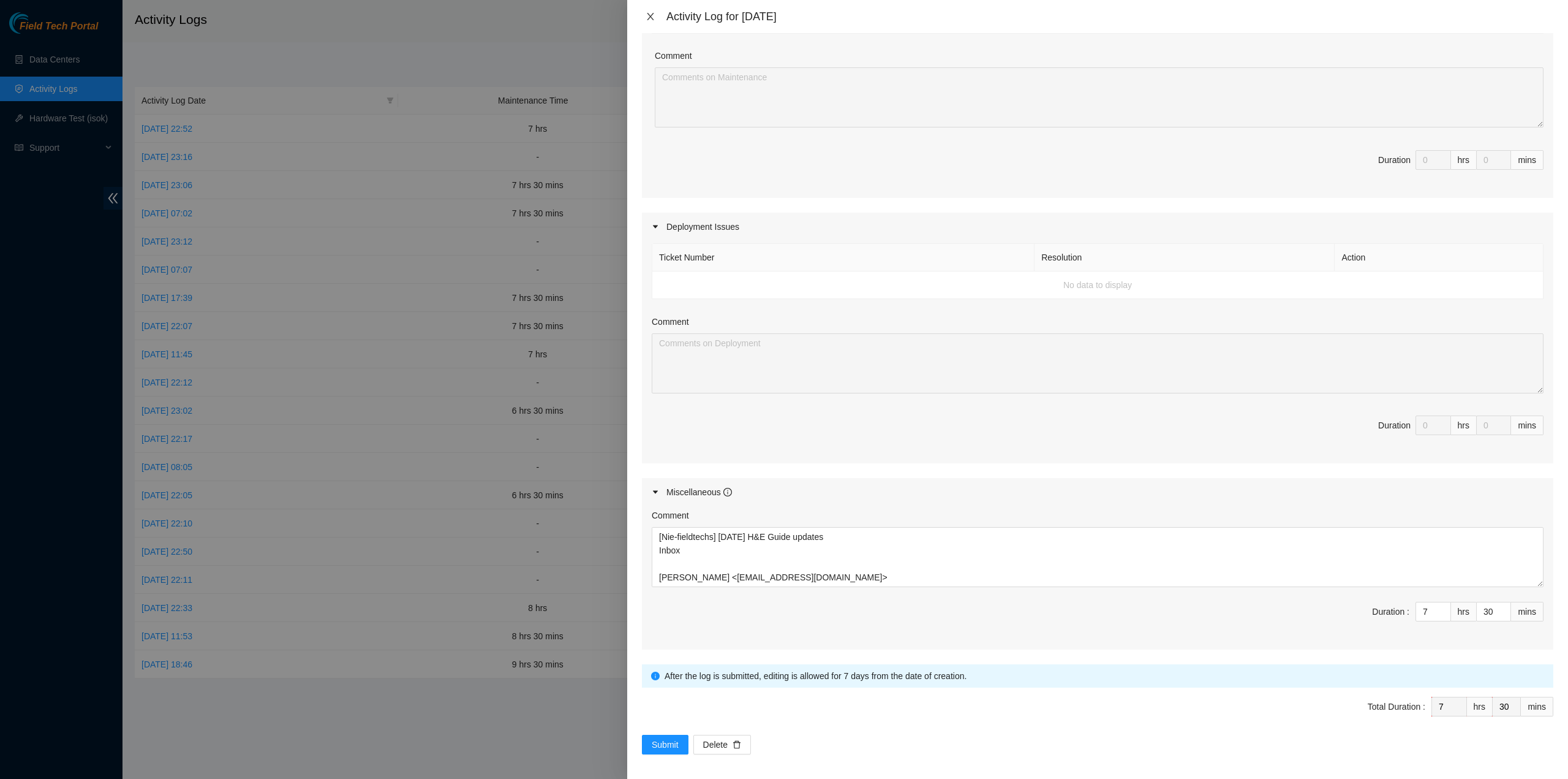
click at [650, 18] on icon "close" at bounding box center [650, 16] width 10 height 10
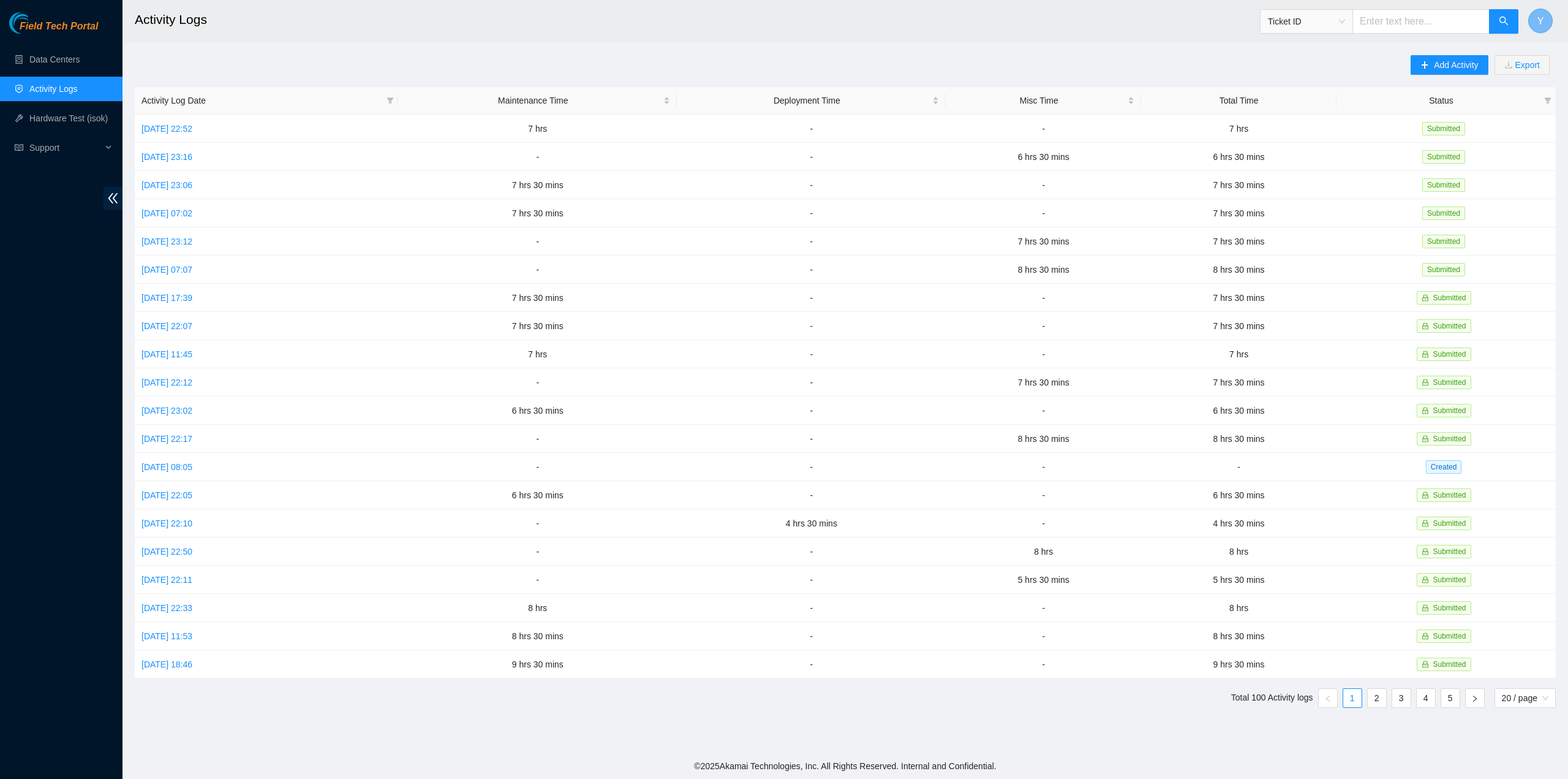
click at [1533, 18] on button "Y" at bounding box center [1541, 20] width 24 height 24
click at [1420, 117] on link "Logout" at bounding box center [1427, 121] width 27 height 10
